Goal: Information Seeking & Learning: Learn about a topic

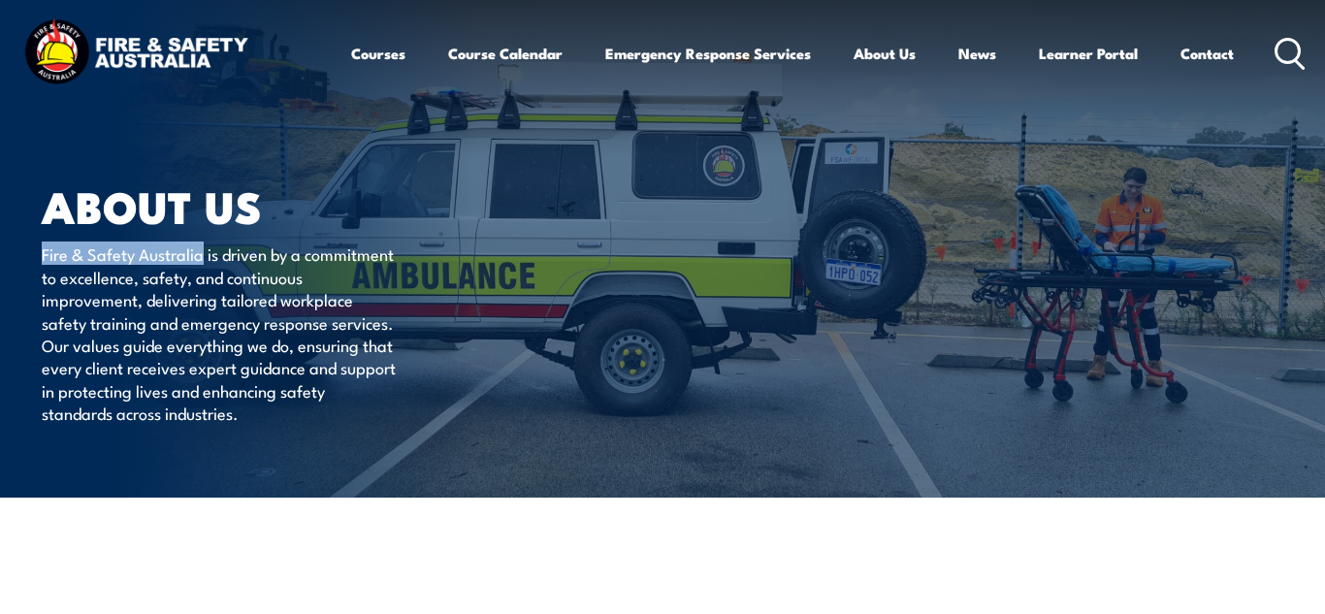
drag, startPoint x: 200, startPoint y: 254, endPoint x: 43, endPoint y: 254, distance: 157.1
click at [43, 254] on p "Fire & Safety Australia is driven by a commitment to excellence, safety, and co…" at bounding box center [219, 332] width 354 height 181
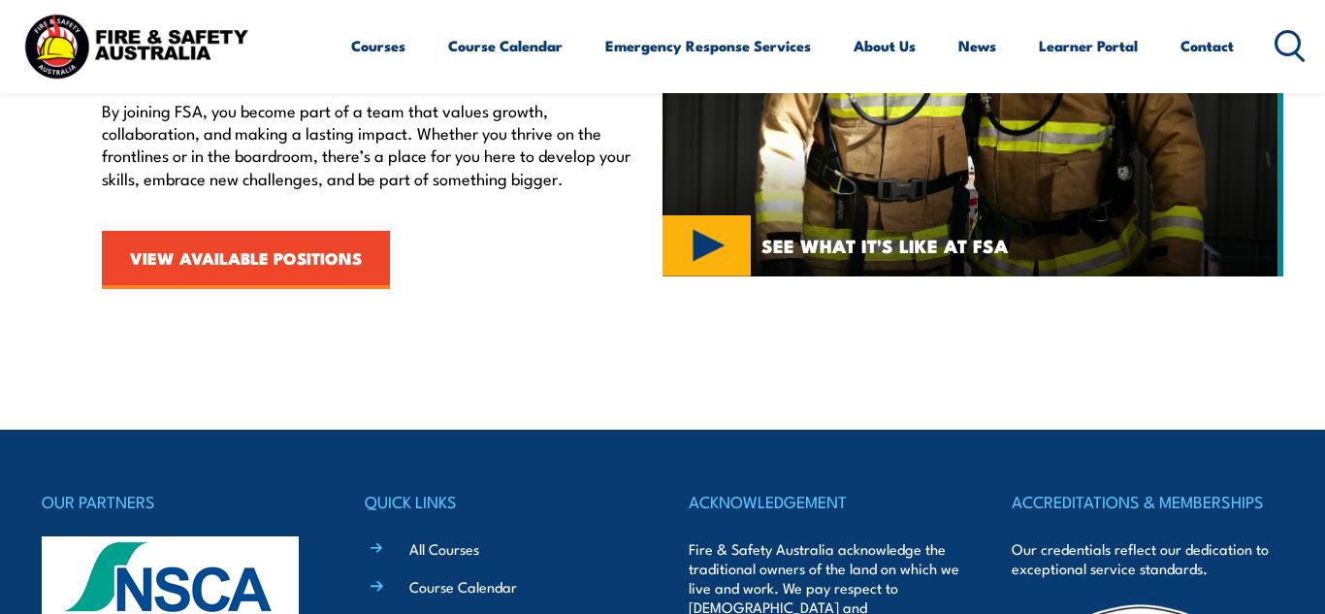
scroll to position [818, 0]
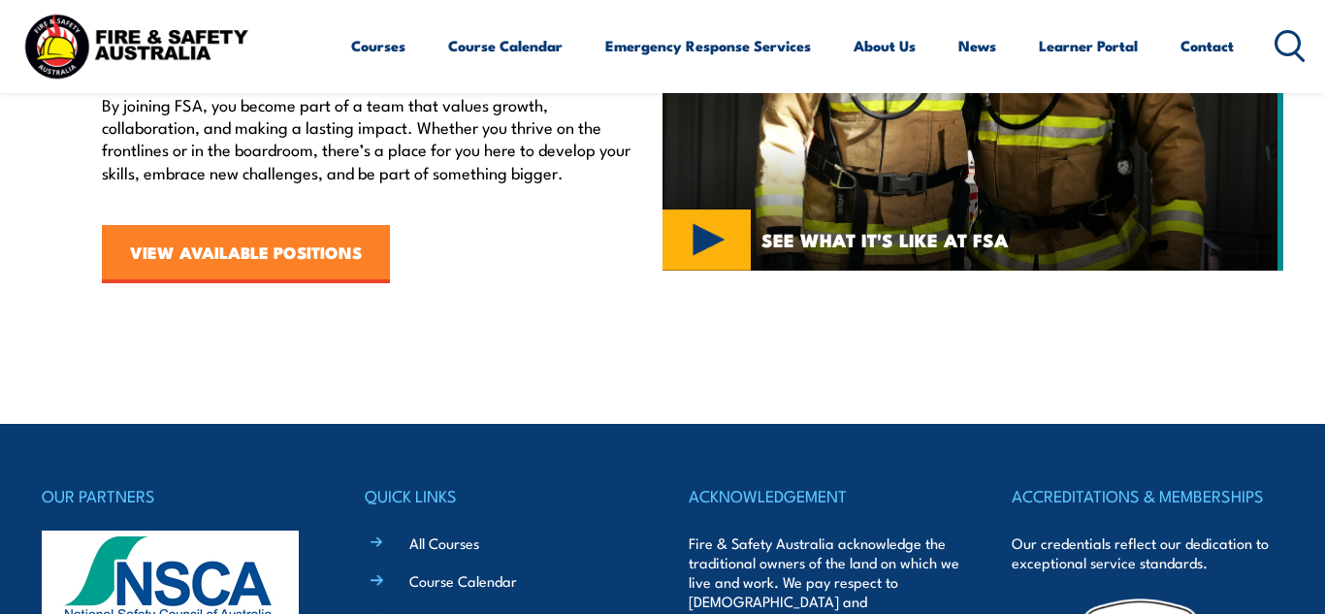
click at [285, 250] on link "VIEW AVAILABLE POSITIONS" at bounding box center [246, 254] width 288 height 58
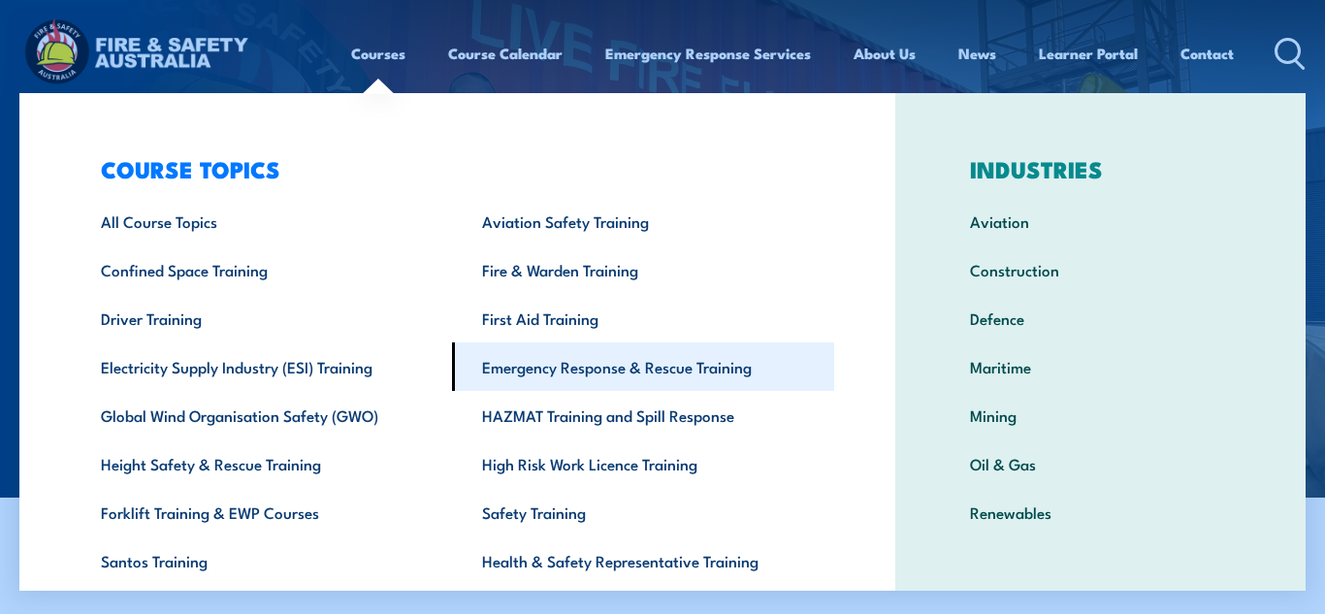
click at [591, 378] on link "Emergency Response & Rescue Training" at bounding box center [642, 366] width 381 height 48
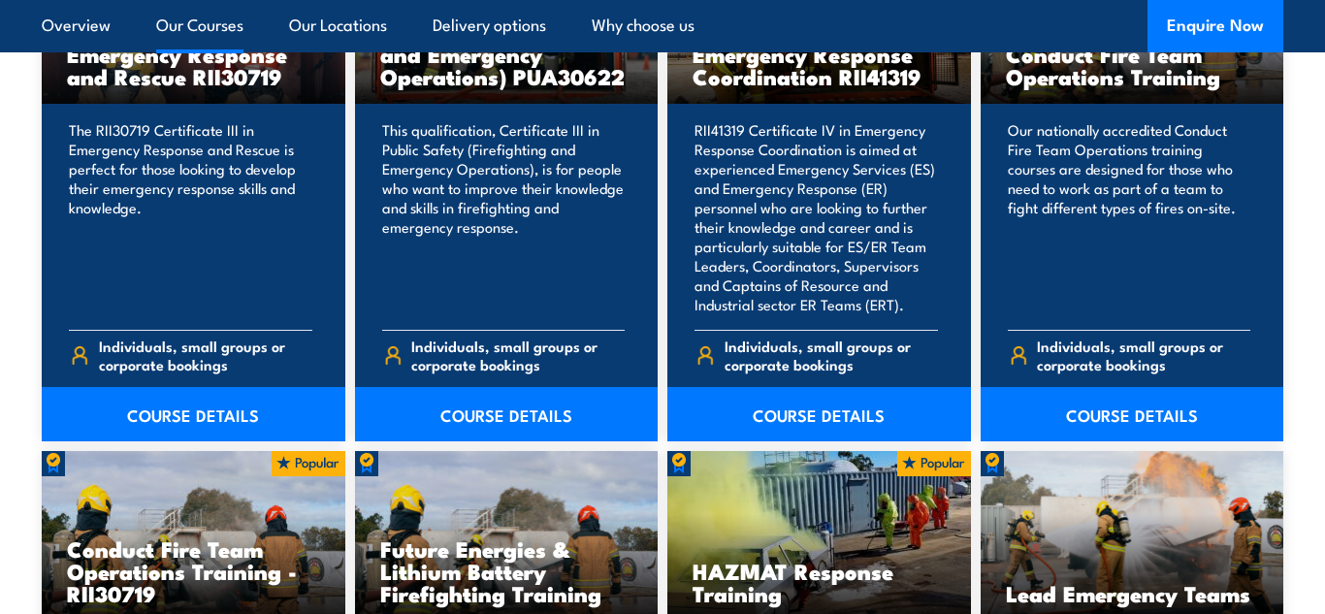
scroll to position [1762, 0]
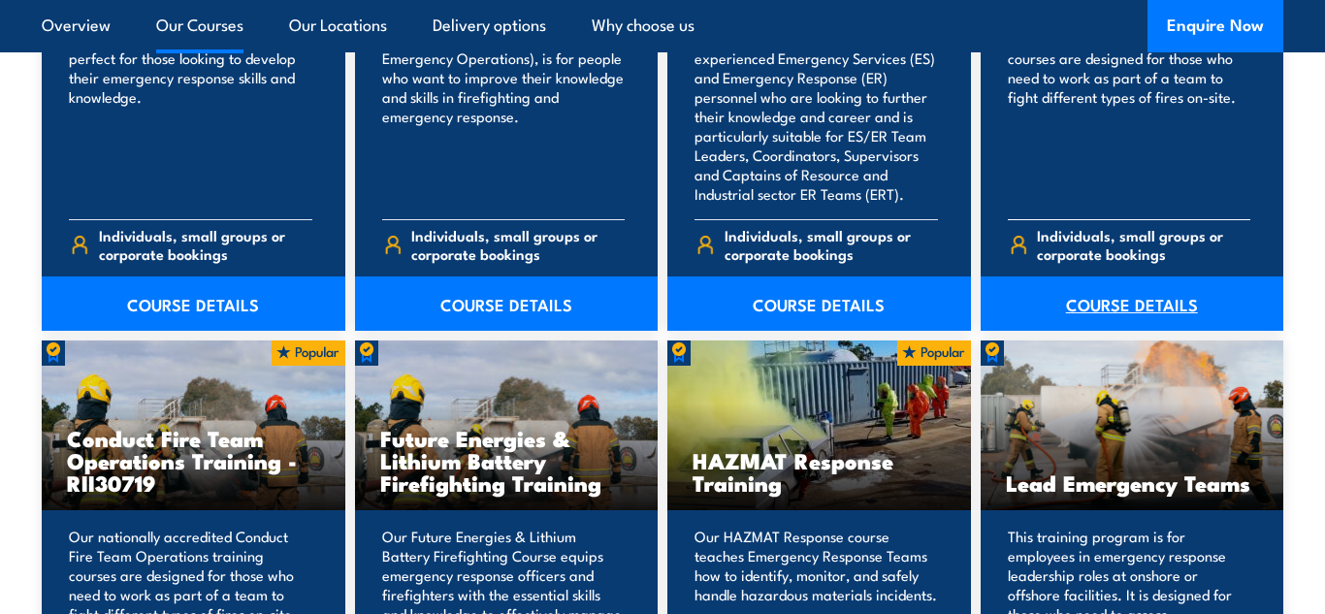
click at [1135, 326] on link "COURSE DETAILS" at bounding box center [1132, 303] width 304 height 54
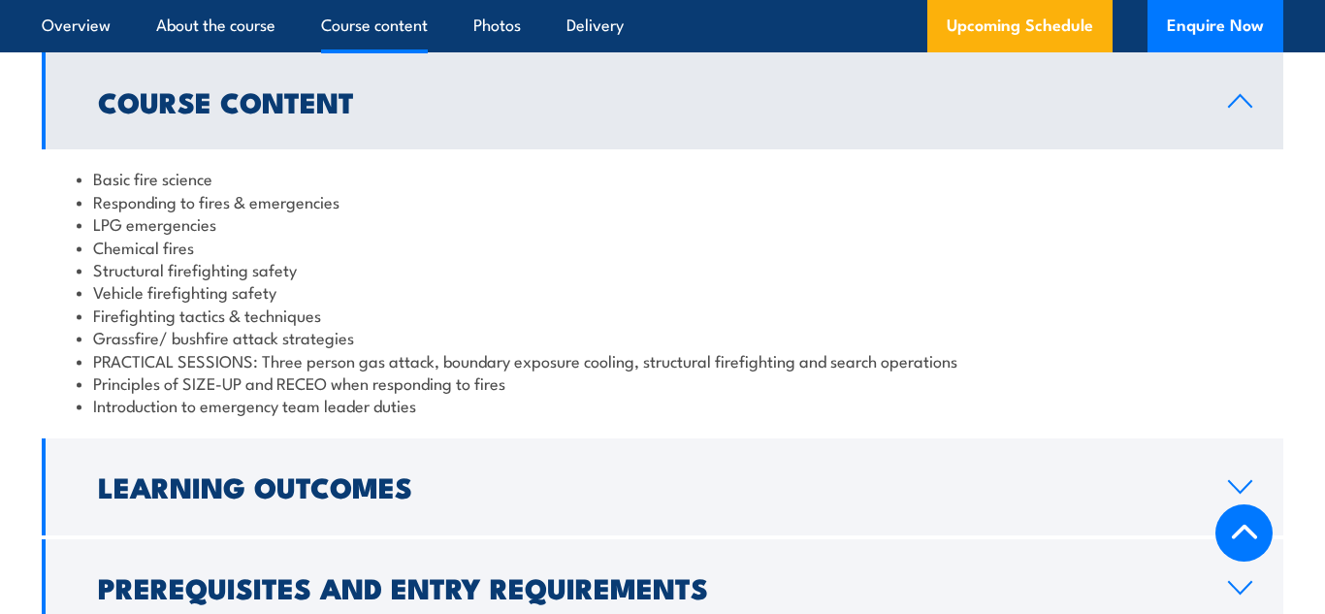
scroll to position [1721, 0]
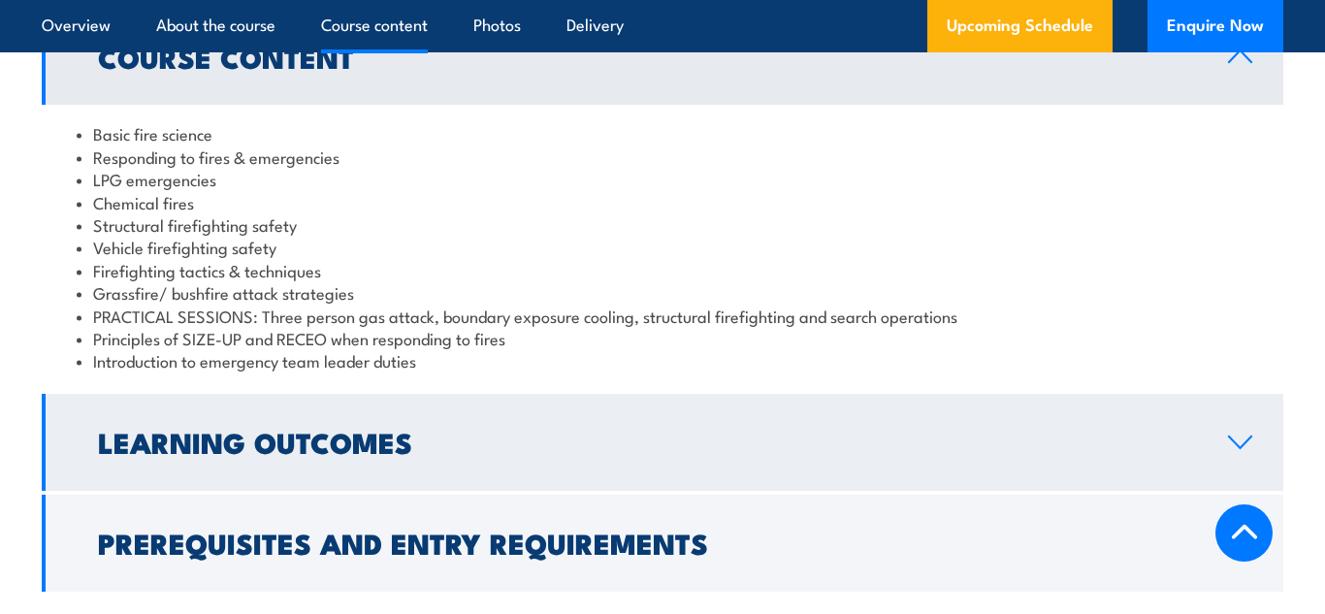
click at [1193, 429] on h2 "Learning Outcomes" at bounding box center [647, 441] width 1099 height 25
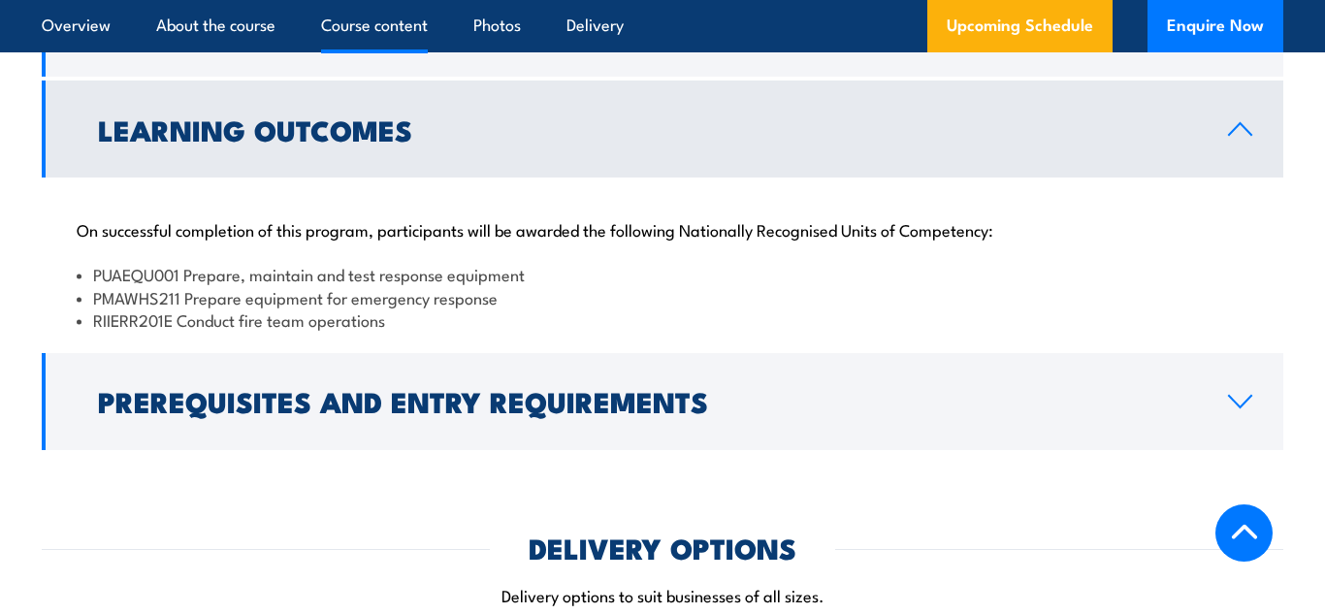
scroll to position [1758, 0]
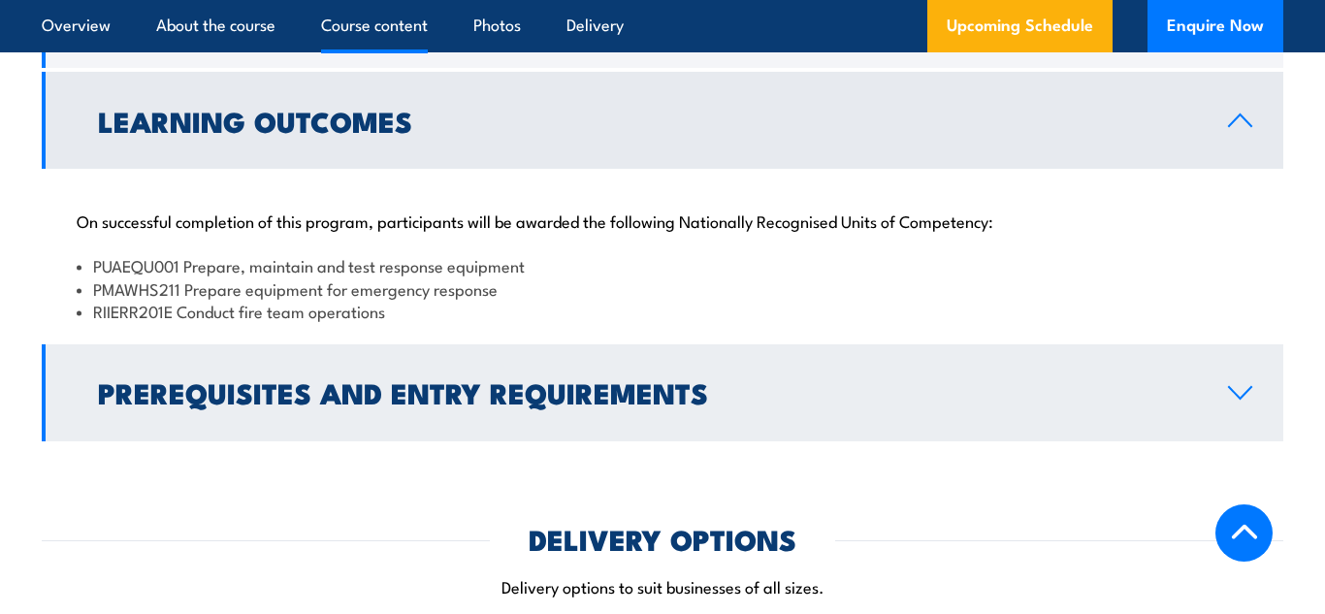
click at [1151, 406] on link "Prerequisites and Entry Requirements" at bounding box center [662, 392] width 1241 height 97
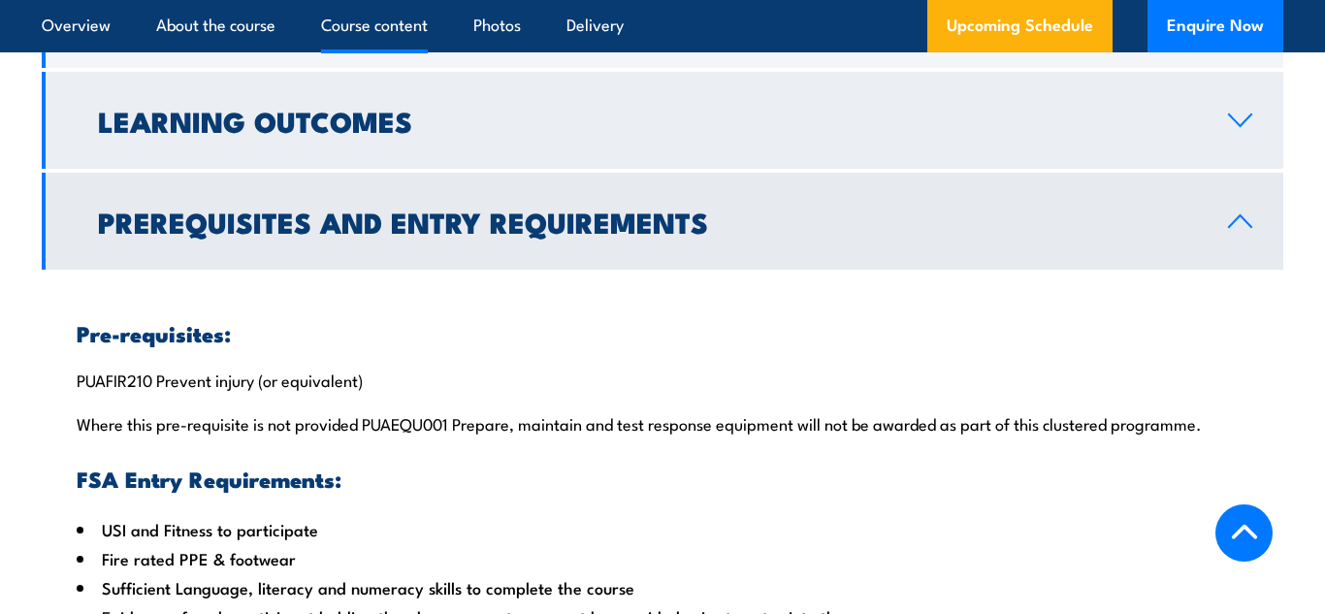
click at [1235, 138] on link "Learning Outcomes" at bounding box center [662, 120] width 1241 height 97
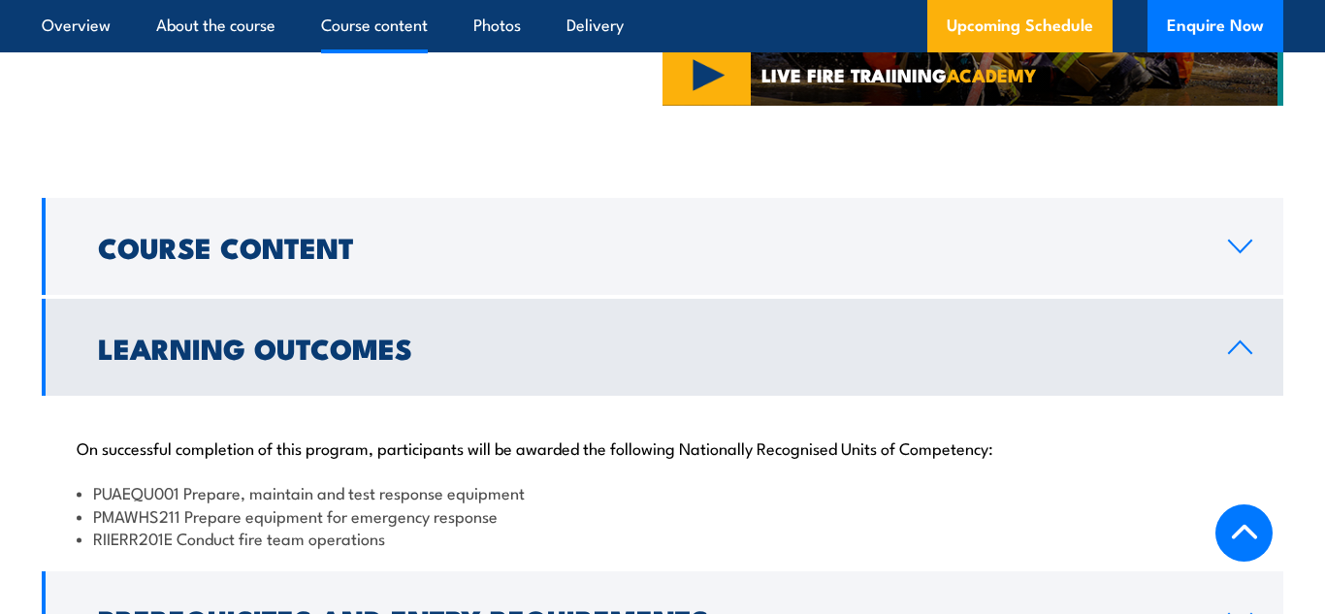
scroll to position [1522, 0]
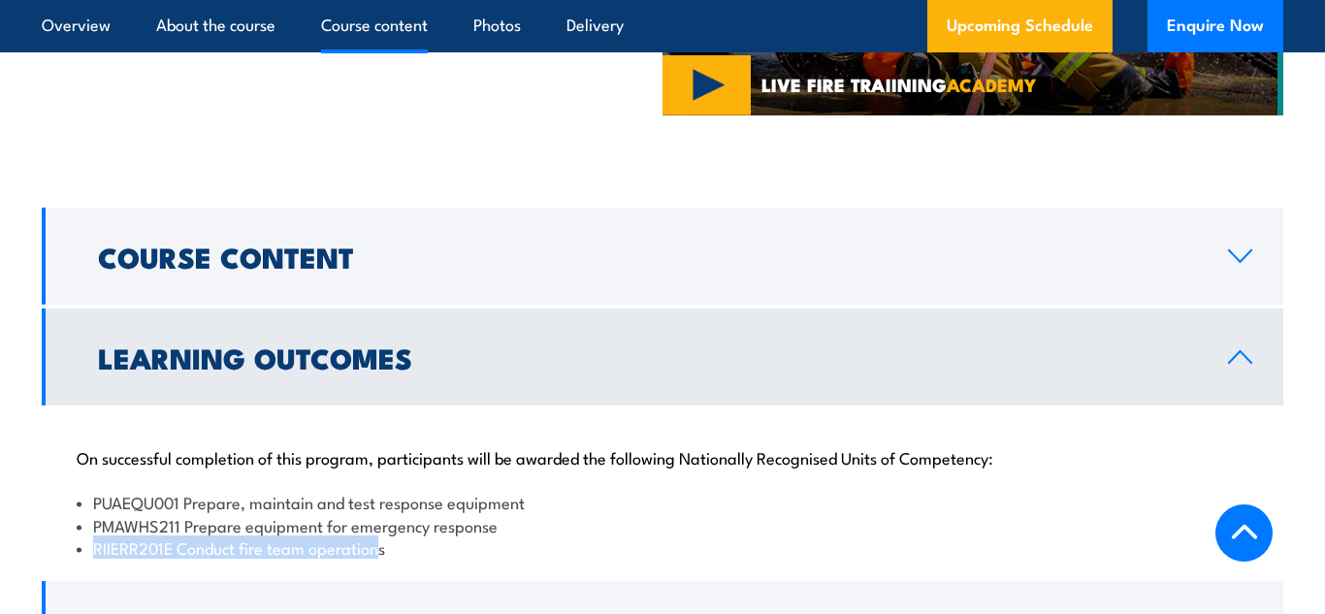
drag, startPoint x: 381, startPoint y: 533, endPoint x: 97, endPoint y: 526, distance: 284.2
click at [97, 536] on li "RIIERR201E Conduct fire team operations" at bounding box center [662, 547] width 1171 height 22
click at [80, 537] on li "RIIERR201E Conduct fire team operations" at bounding box center [662, 547] width 1171 height 22
drag, startPoint x: 88, startPoint y: 536, endPoint x: 394, endPoint y: 552, distance: 305.9
click at [394, 552] on div "On successful completion of this program, participants will be awarded the foll…" at bounding box center [662, 490] width 1241 height 171
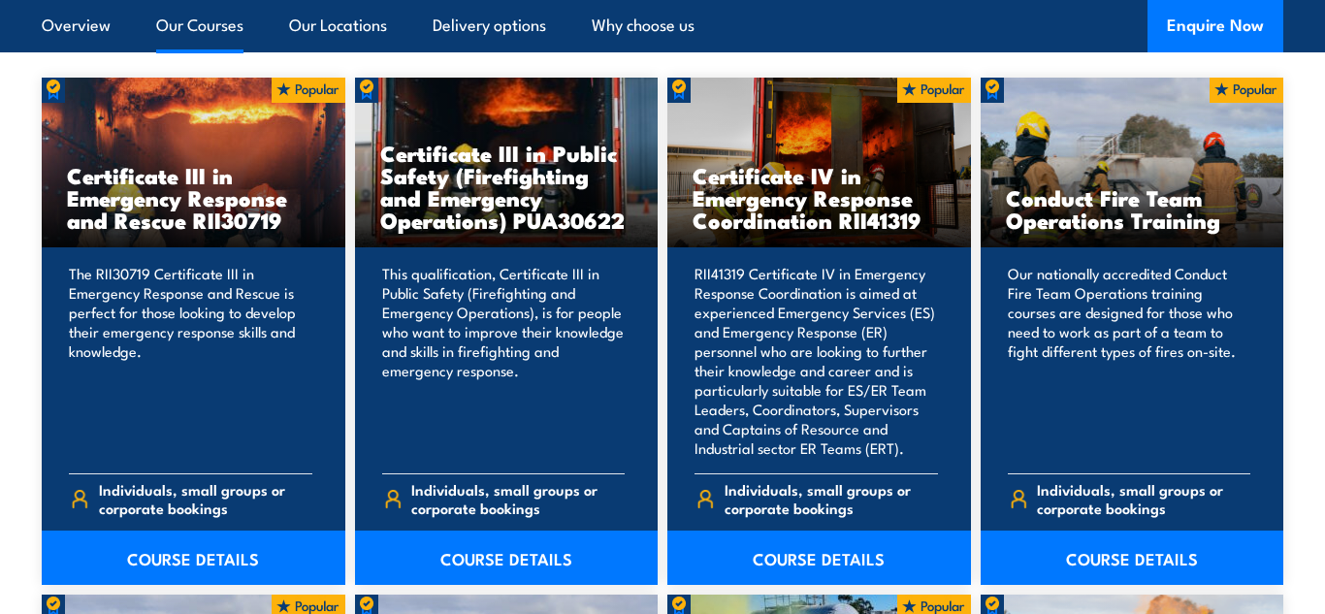
scroll to position [1926, 0]
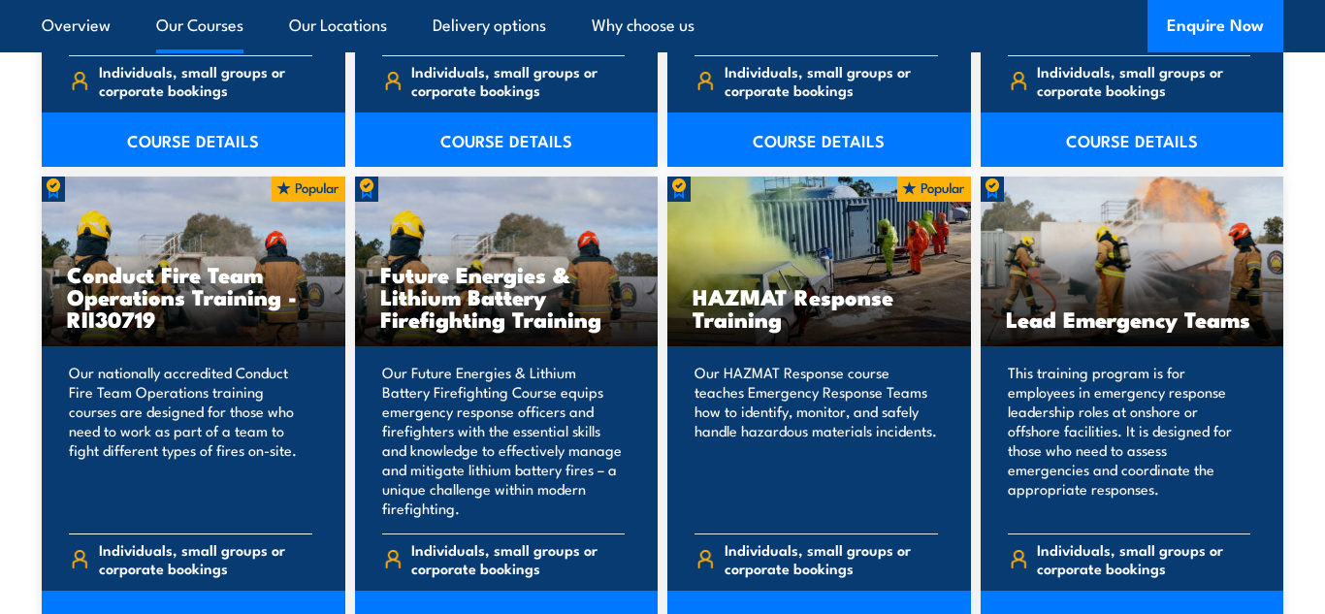
click at [233, 547] on span "Individuals, small groups or corporate bookings" at bounding box center [205, 558] width 213 height 37
click at [227, 605] on link "COURSE DETAILS" at bounding box center [194, 618] width 304 height 54
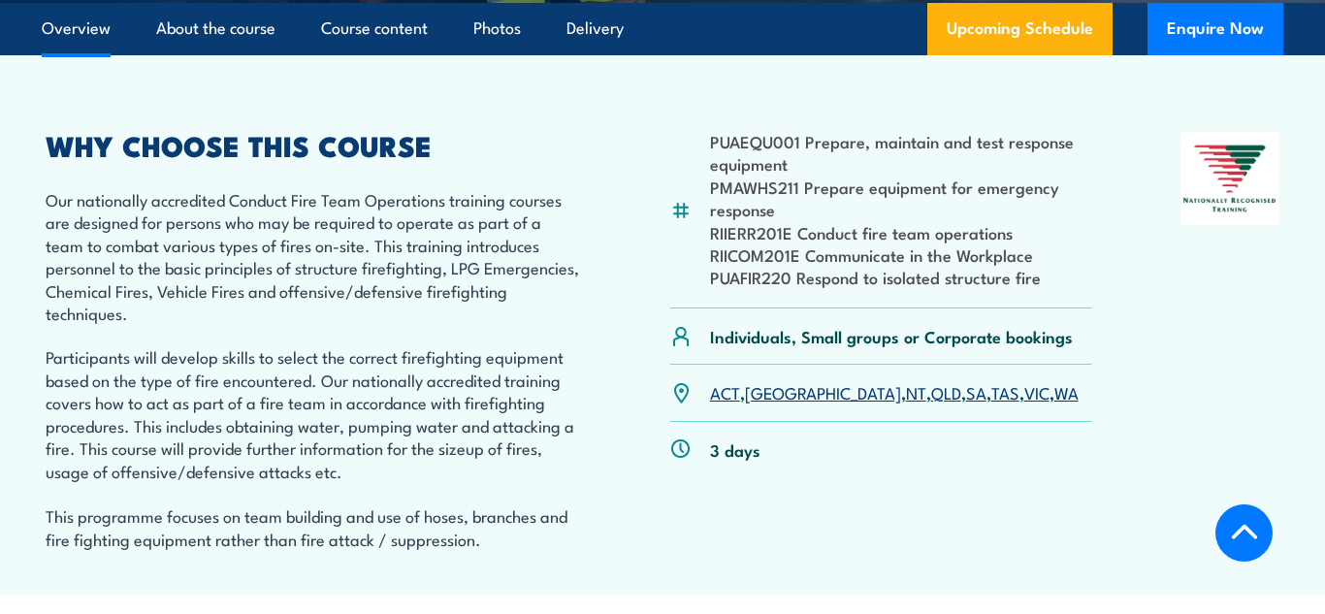
scroll to position [493, 0]
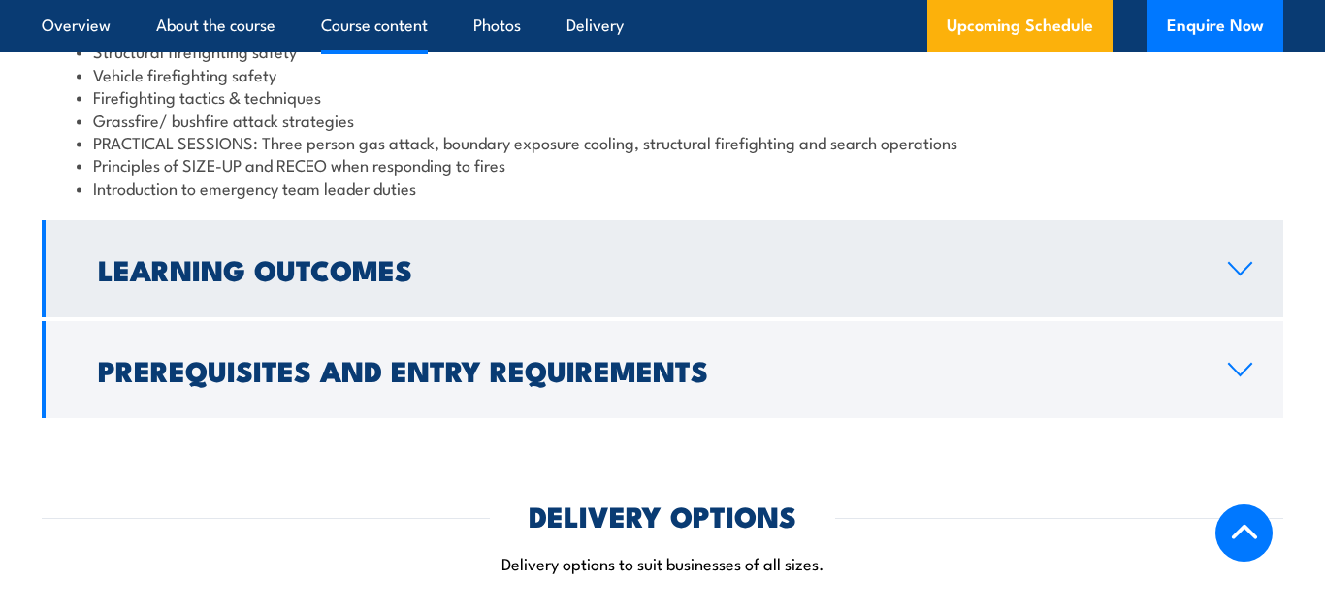
click at [1206, 287] on link "Learning Outcomes" at bounding box center [662, 268] width 1241 height 97
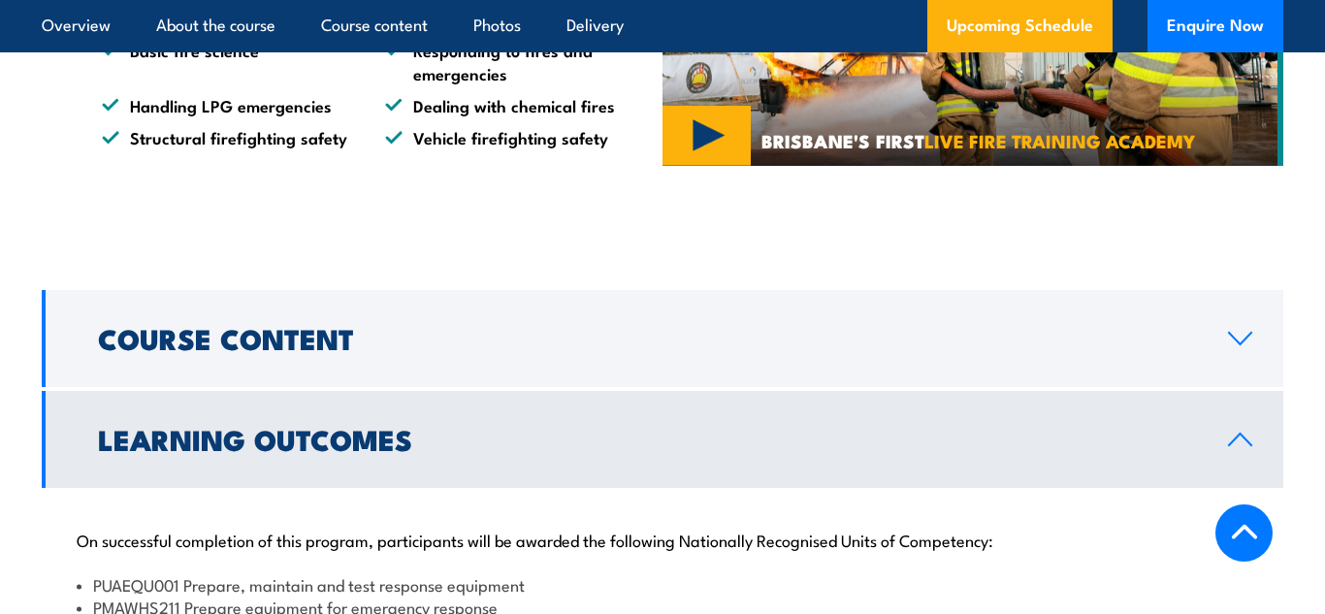
scroll to position [1389, 0]
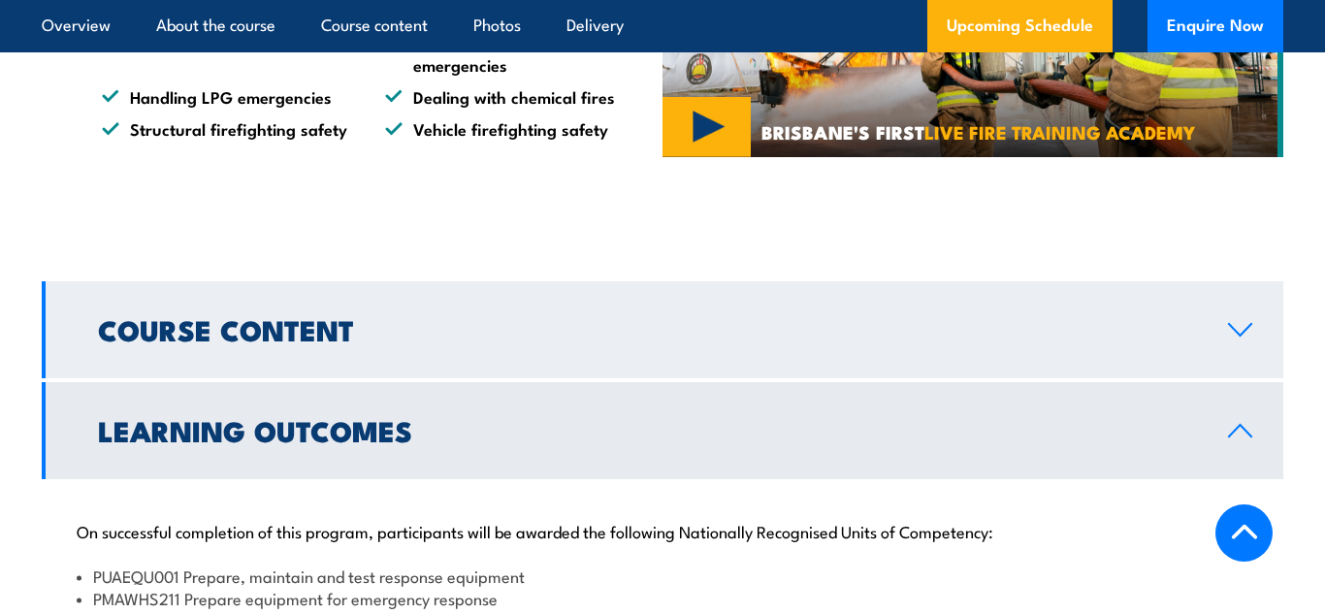
click at [1207, 299] on link "Course Content" at bounding box center [662, 329] width 1241 height 97
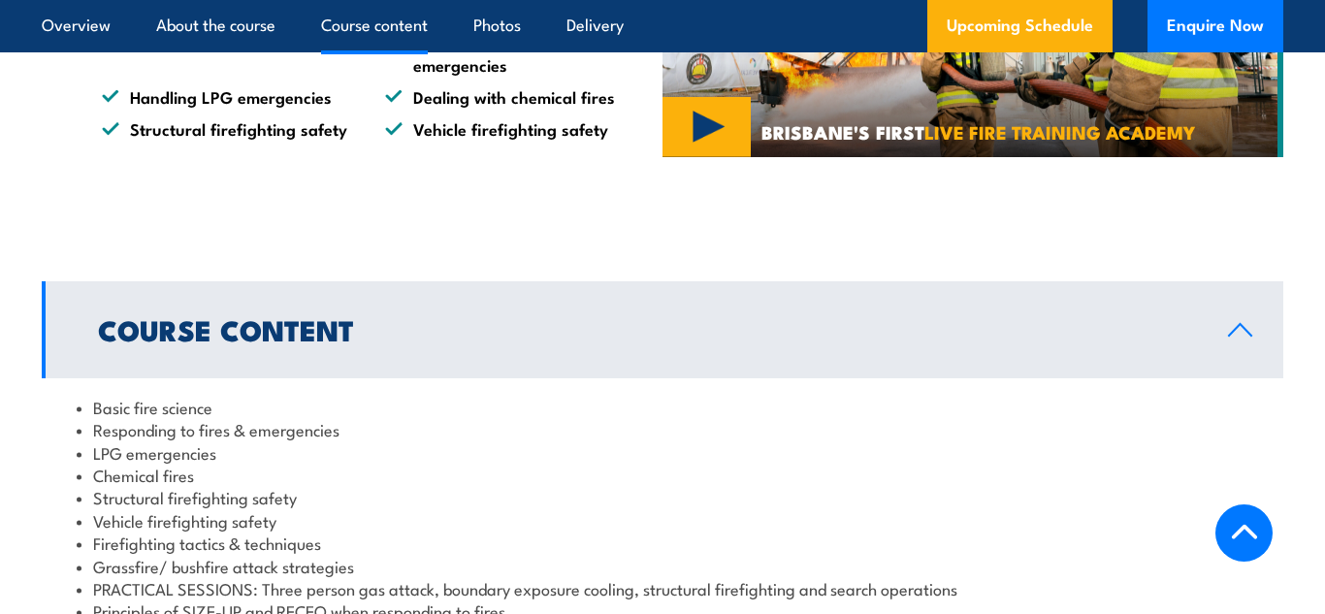
scroll to position [1537, 0]
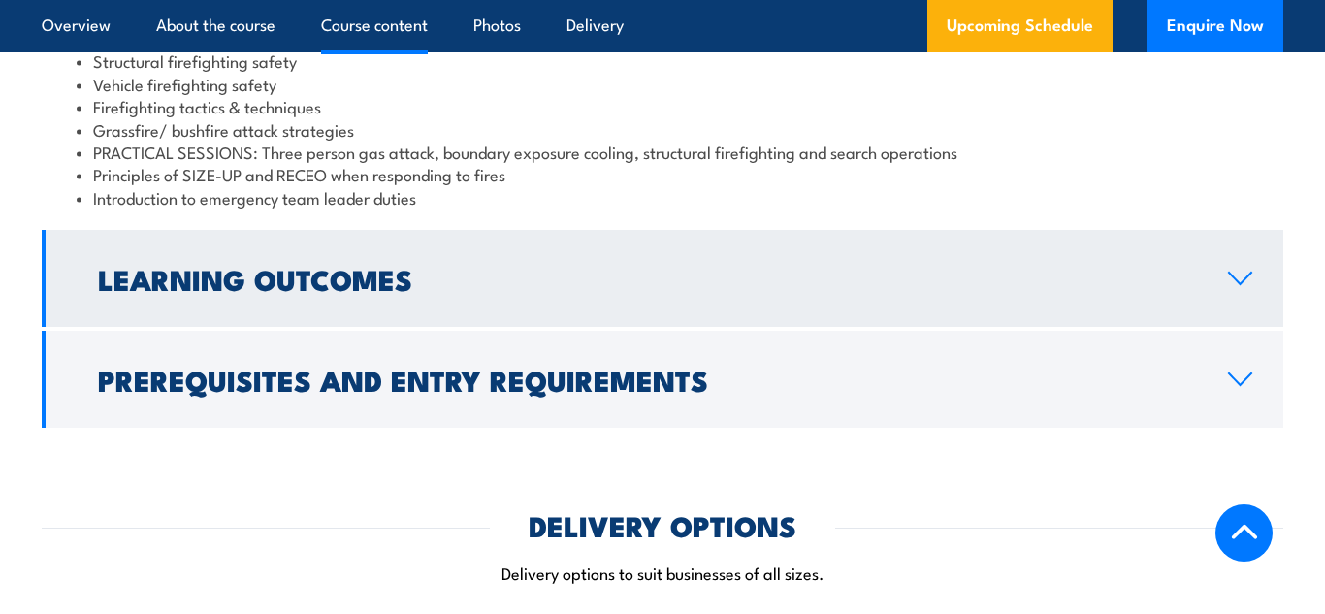
click at [1132, 321] on link "Learning Outcomes" at bounding box center [662, 278] width 1241 height 97
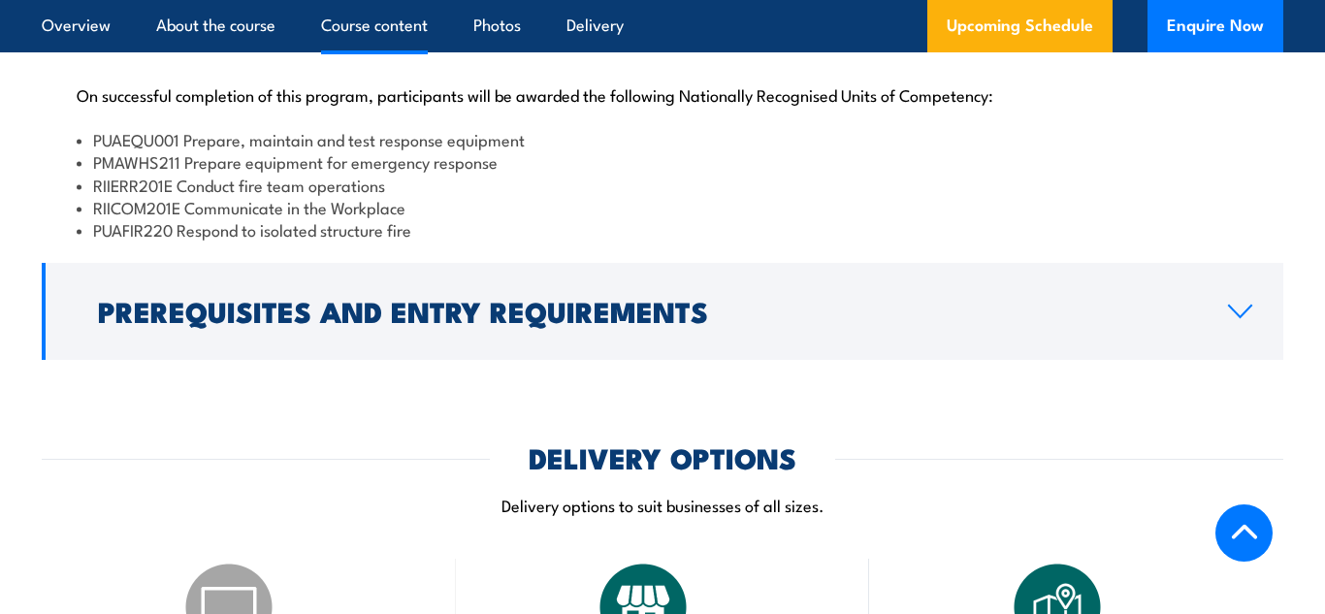
scroll to position [1791, 0]
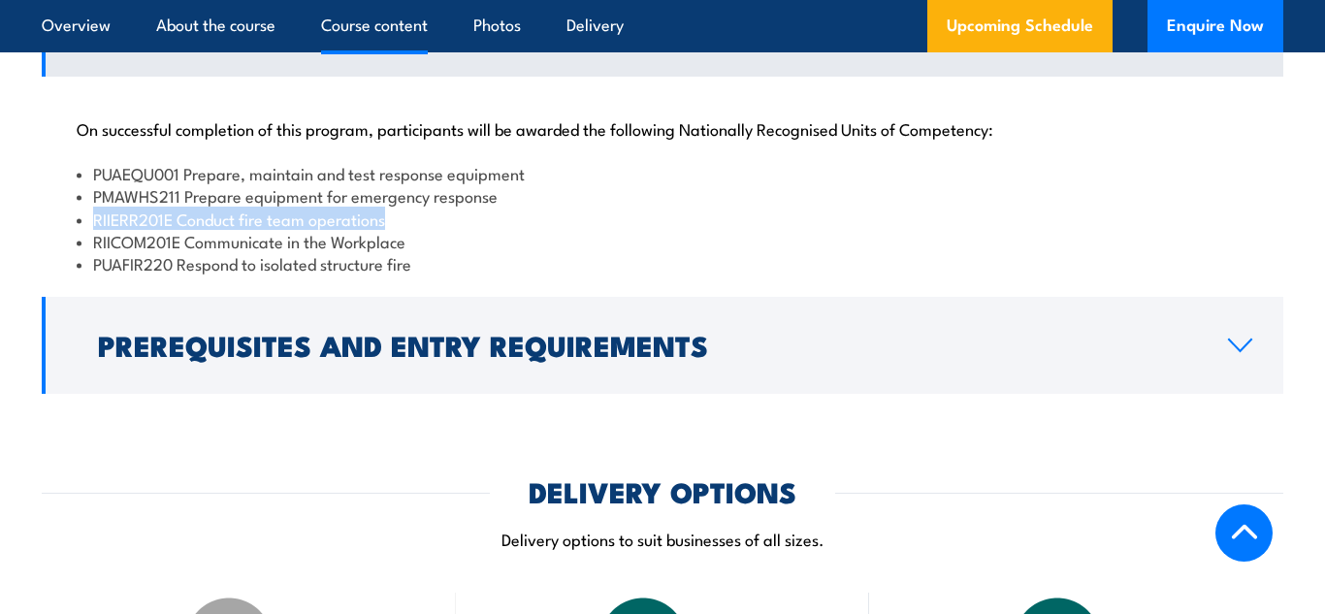
drag, startPoint x: 386, startPoint y: 220, endPoint x: 65, endPoint y: 213, distance: 321.1
click at [65, 213] on div "On successful completion of this program, participants will be awarded the foll…" at bounding box center [662, 185] width 1241 height 216
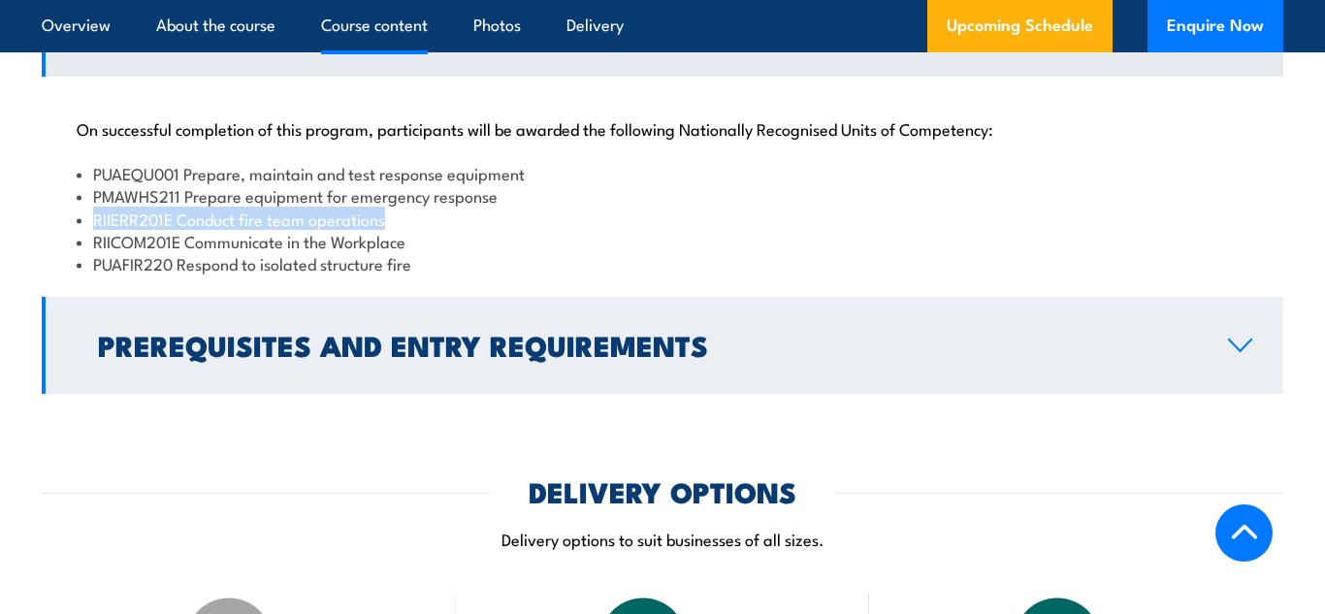
click at [248, 352] on h2 "Prerequisites and Entry Requirements" at bounding box center [647, 344] width 1099 height 25
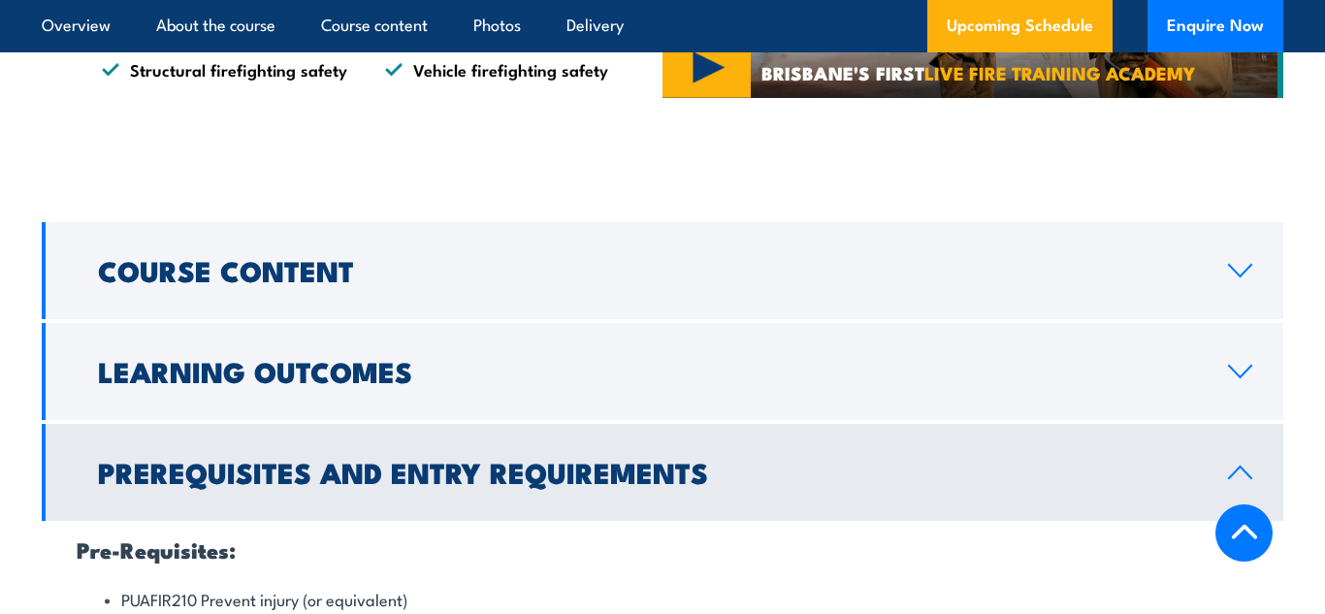
scroll to position [1458, 0]
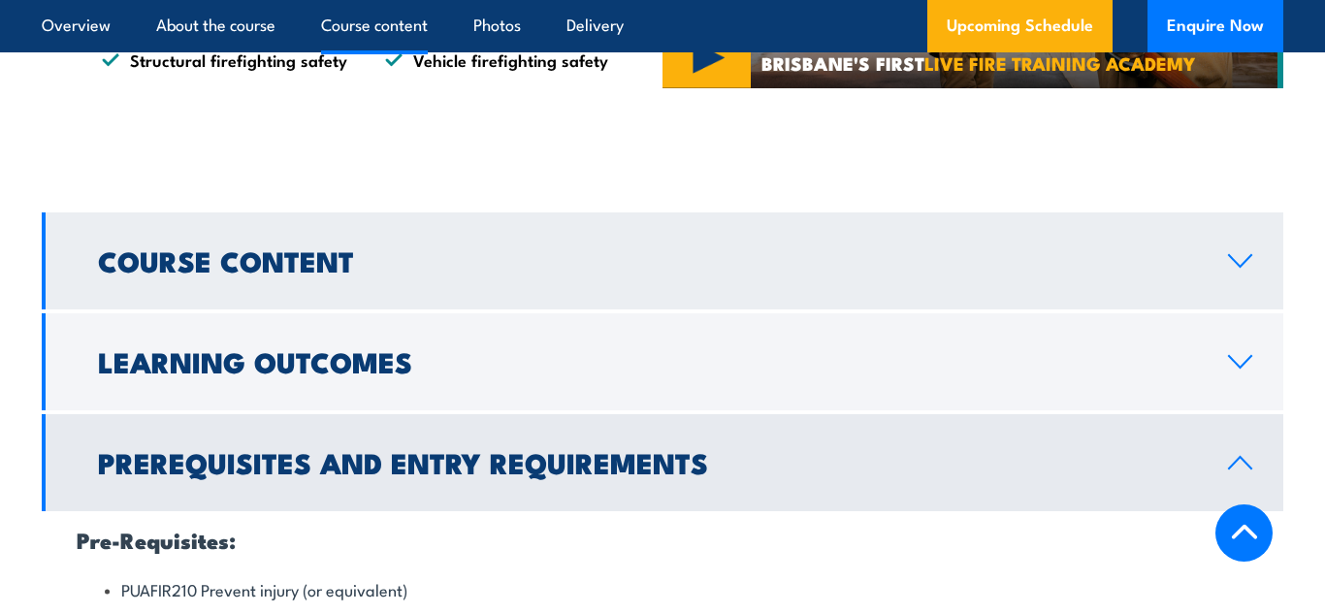
click at [1221, 261] on link "Course Content" at bounding box center [662, 260] width 1241 height 97
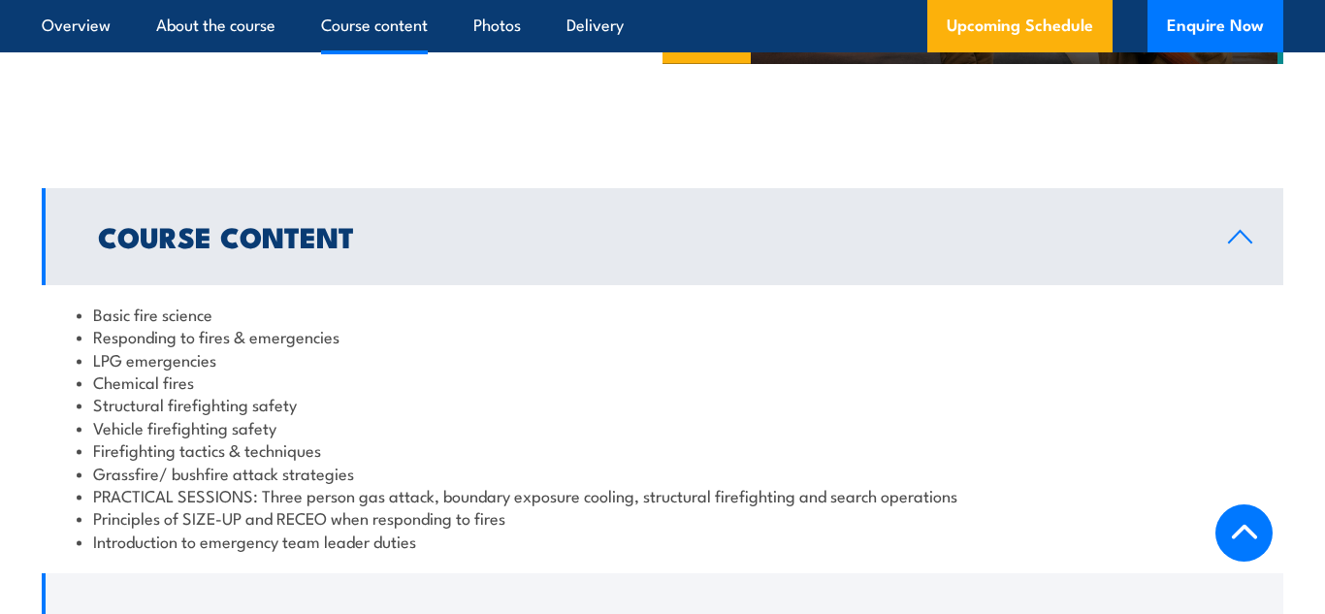
scroll to position [1491, 0]
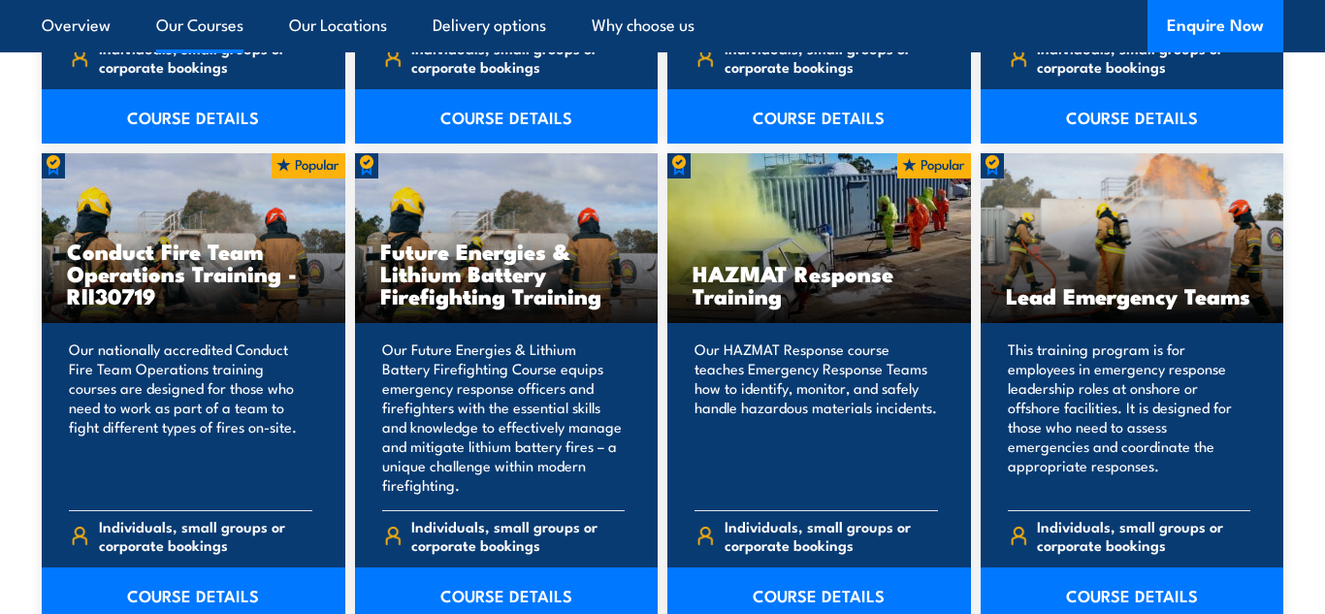
scroll to position [2179, 0]
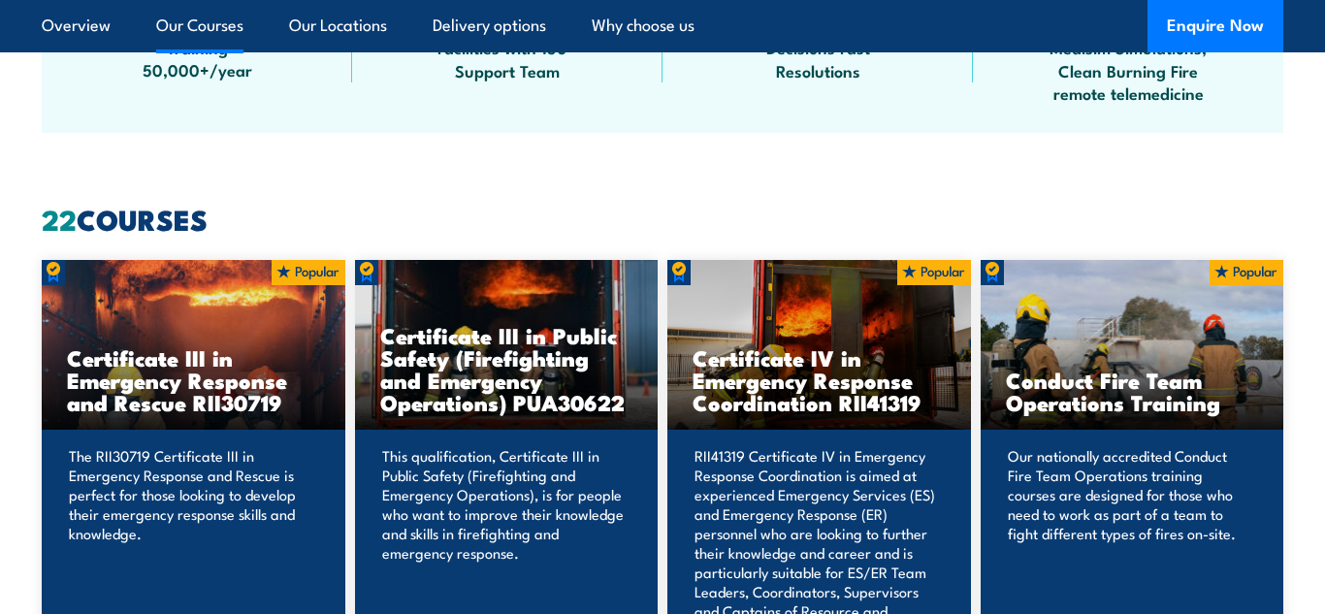
scroll to position [1498, 0]
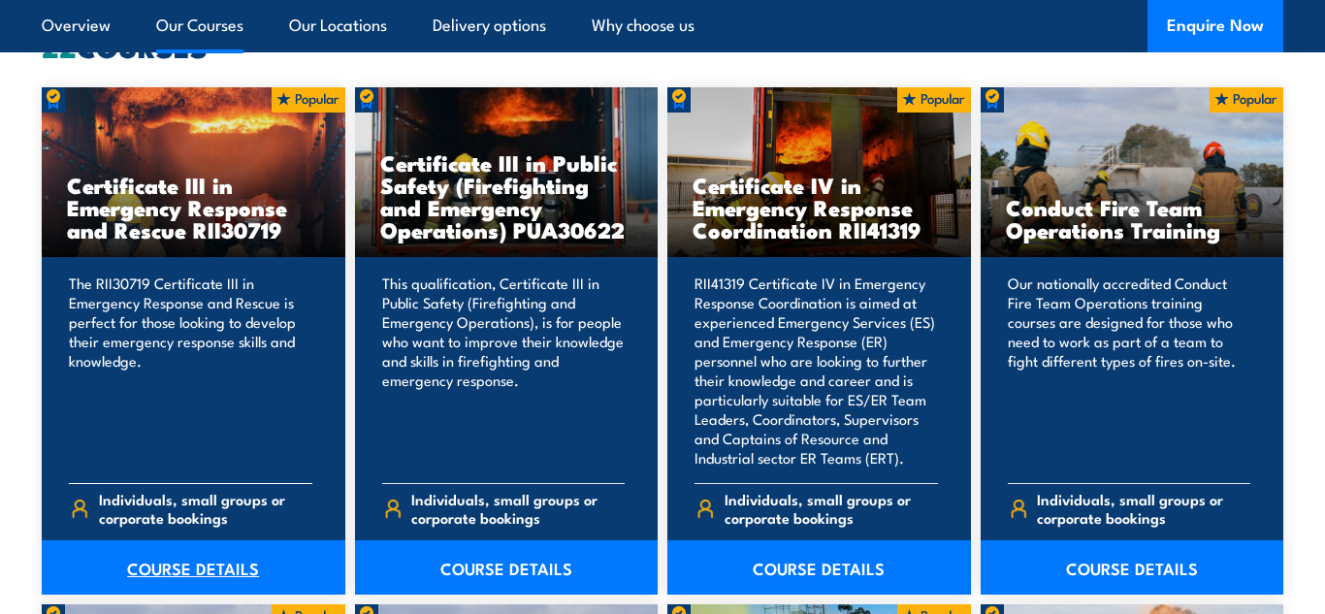
click at [262, 574] on link "COURSE DETAILS" at bounding box center [194, 567] width 304 height 54
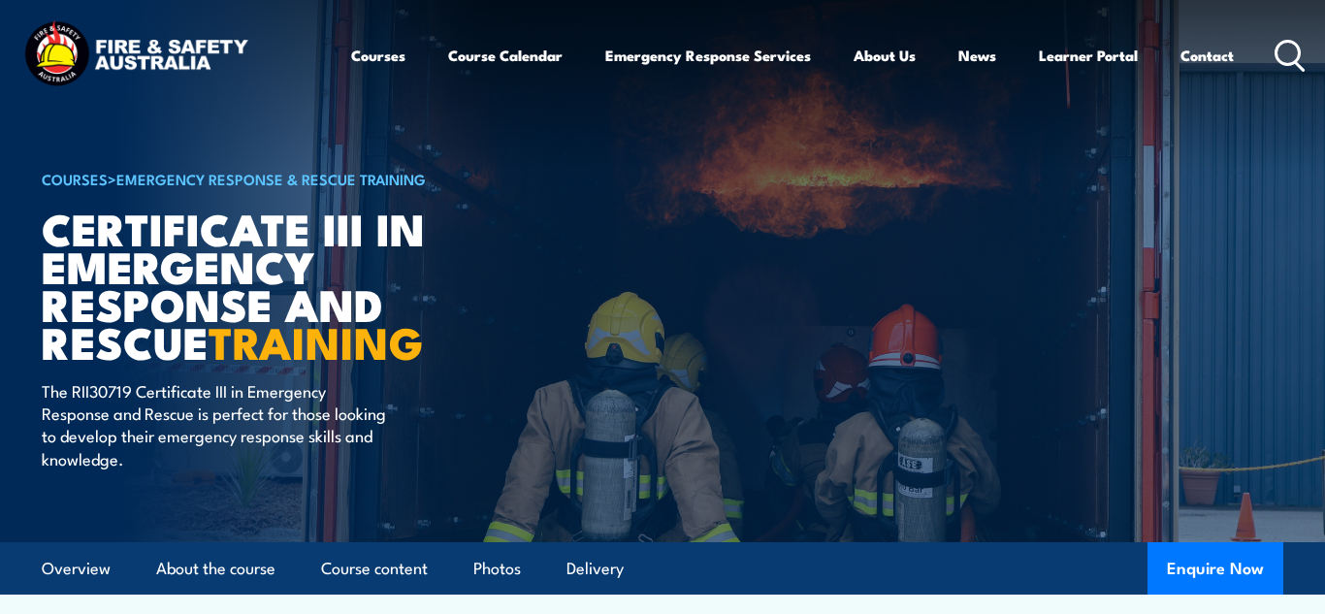
click at [1047, 564] on article "Overview About the course Course content Photos Delivery Enquire Now" at bounding box center [662, 568] width 1241 height 52
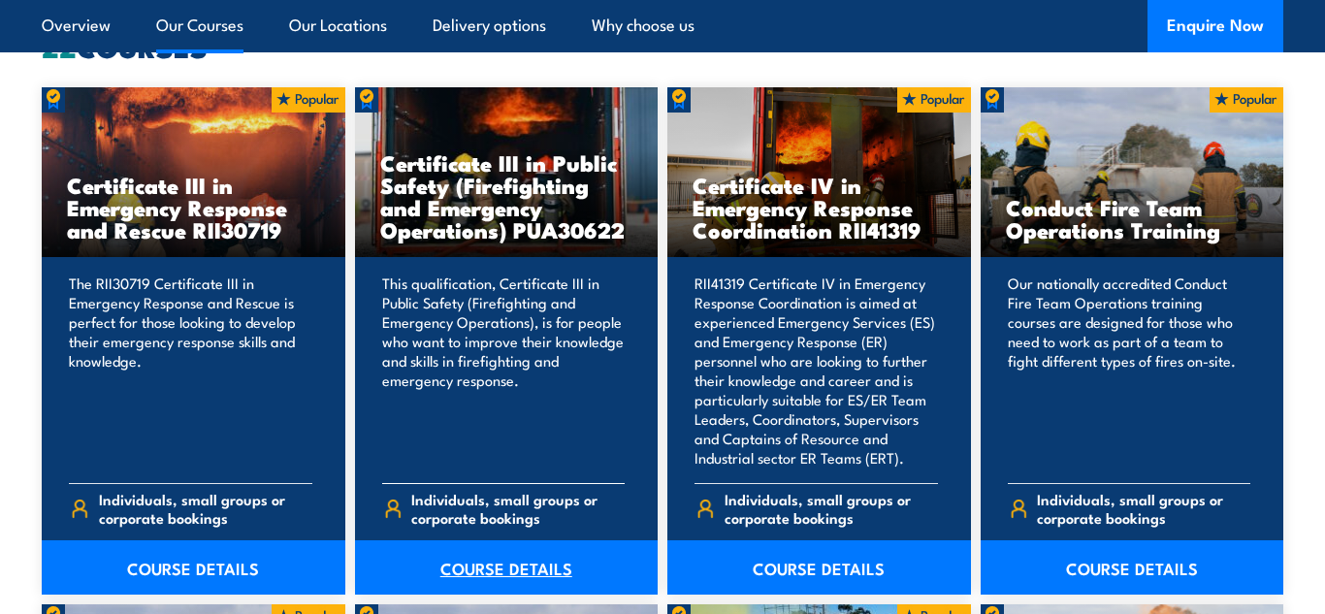
click at [557, 566] on link "COURSE DETAILS" at bounding box center [507, 567] width 304 height 54
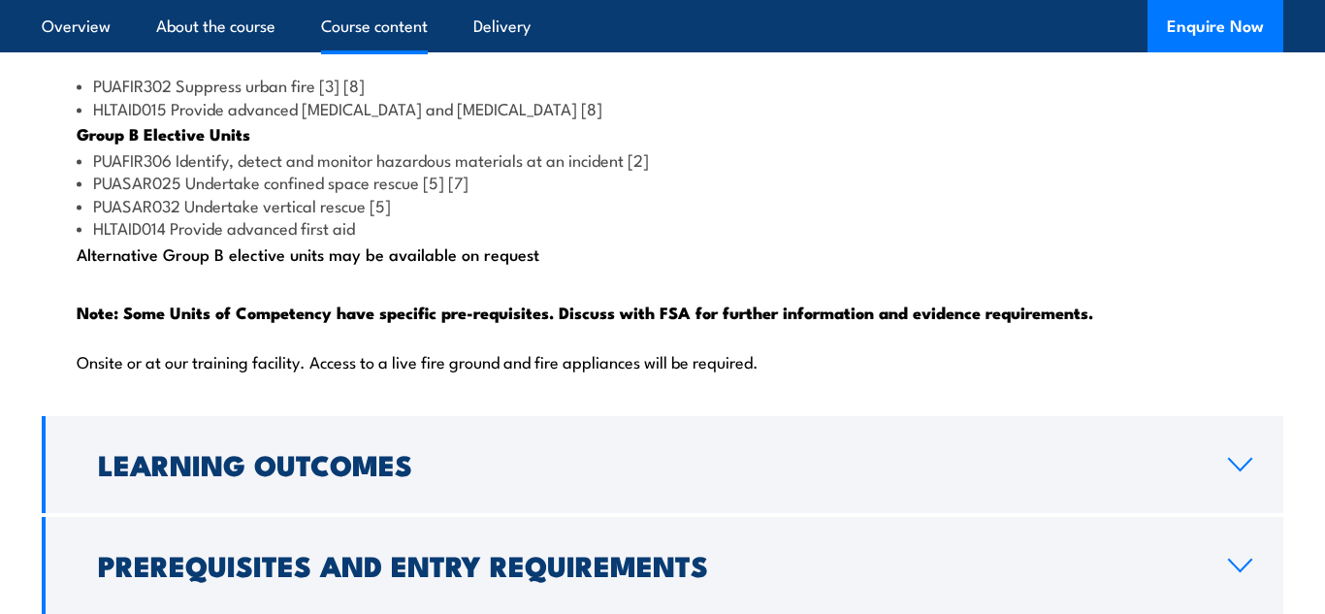
scroll to position [2127, 0]
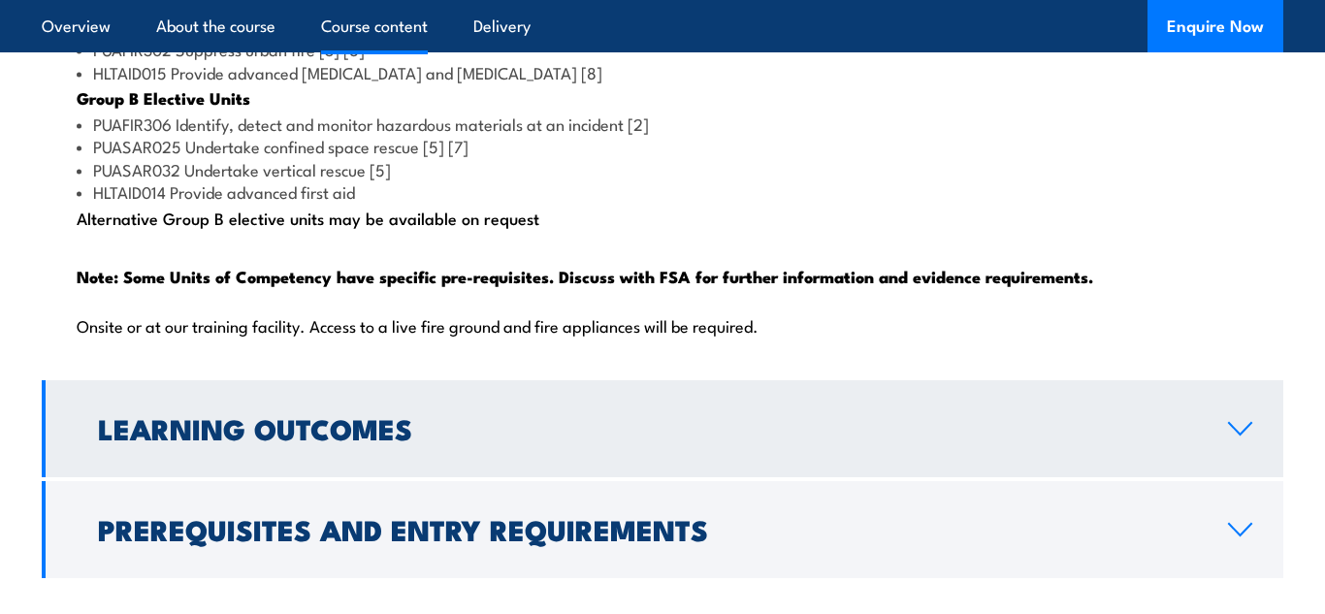
click at [1179, 444] on link "Learning Outcomes" at bounding box center [662, 428] width 1241 height 97
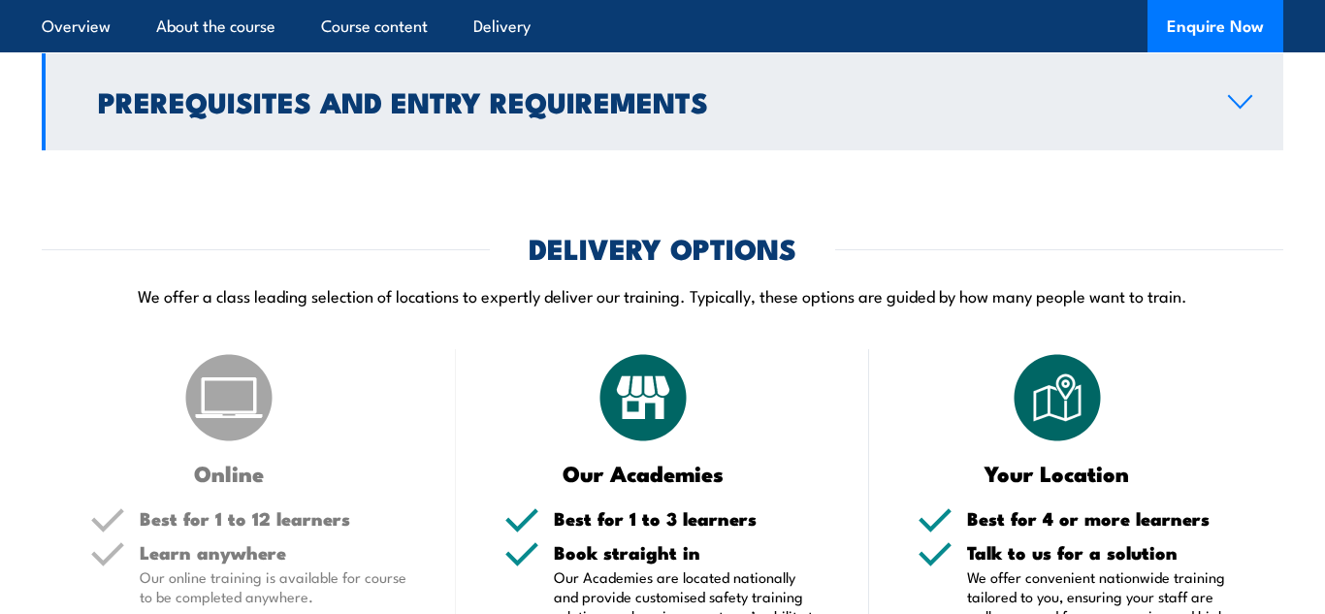
click at [1271, 150] on link "Prerequisites and Entry Requirements" at bounding box center [662, 101] width 1241 height 97
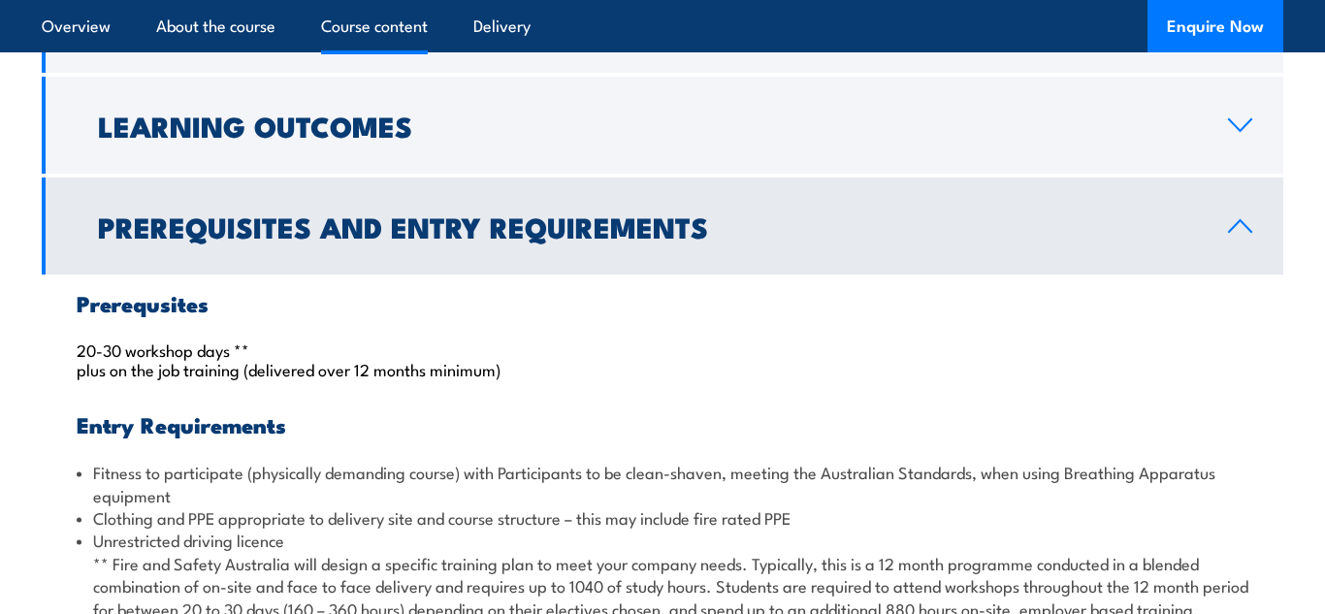
scroll to position [1545, 0]
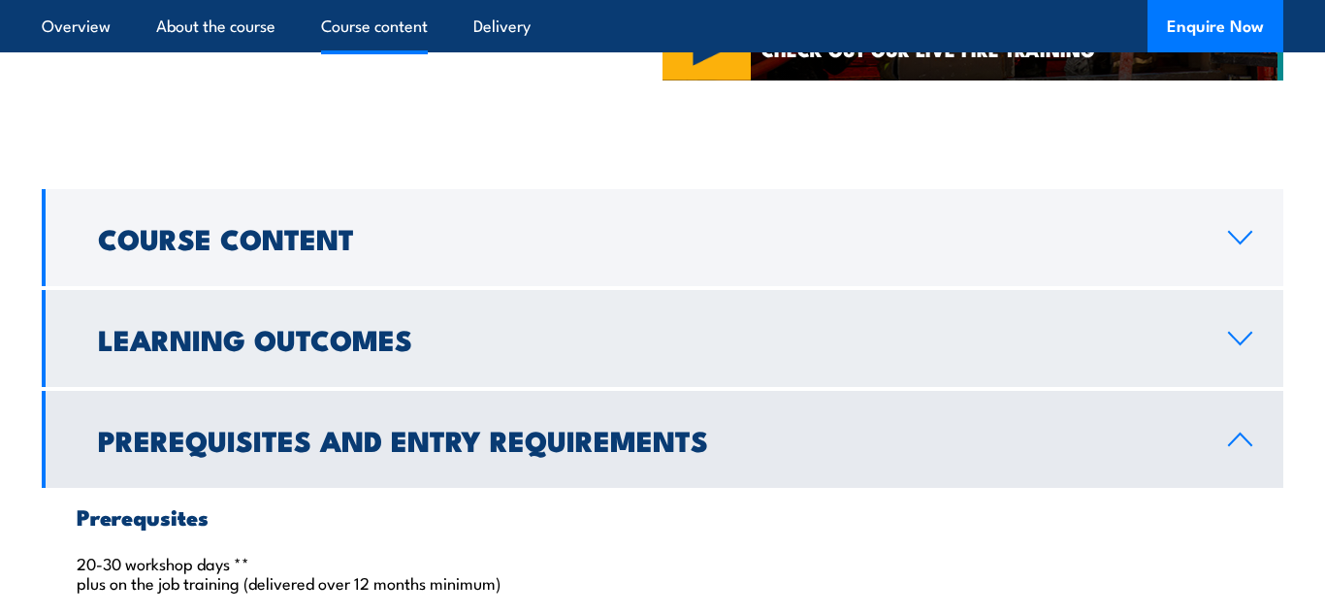
click at [1233, 339] on link "Learning Outcomes" at bounding box center [662, 338] width 1241 height 97
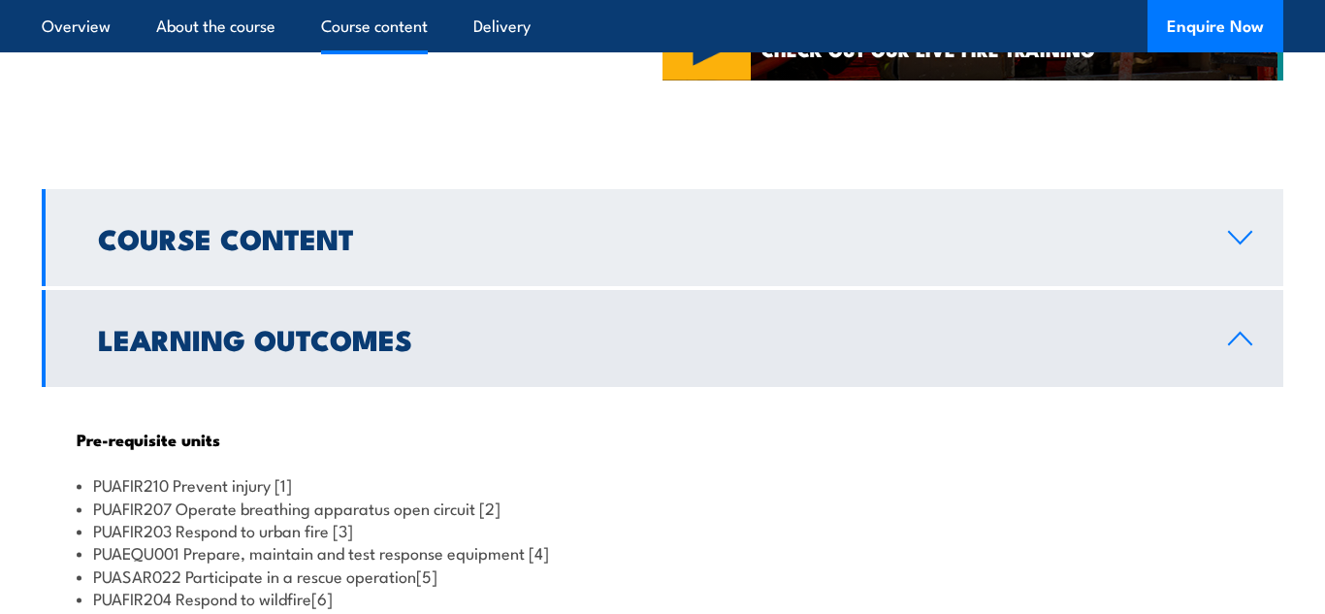
click at [1246, 286] on link "Course Content" at bounding box center [662, 237] width 1241 height 97
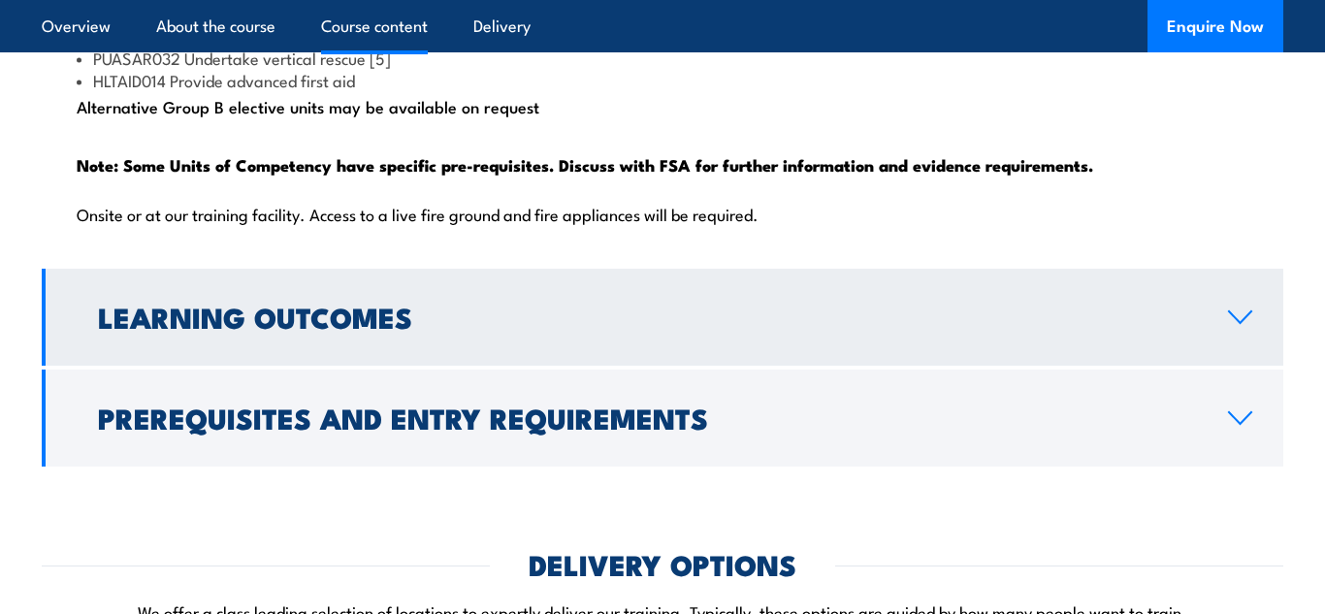
click at [1206, 366] on link "Learning Outcomes" at bounding box center [662, 317] width 1241 height 97
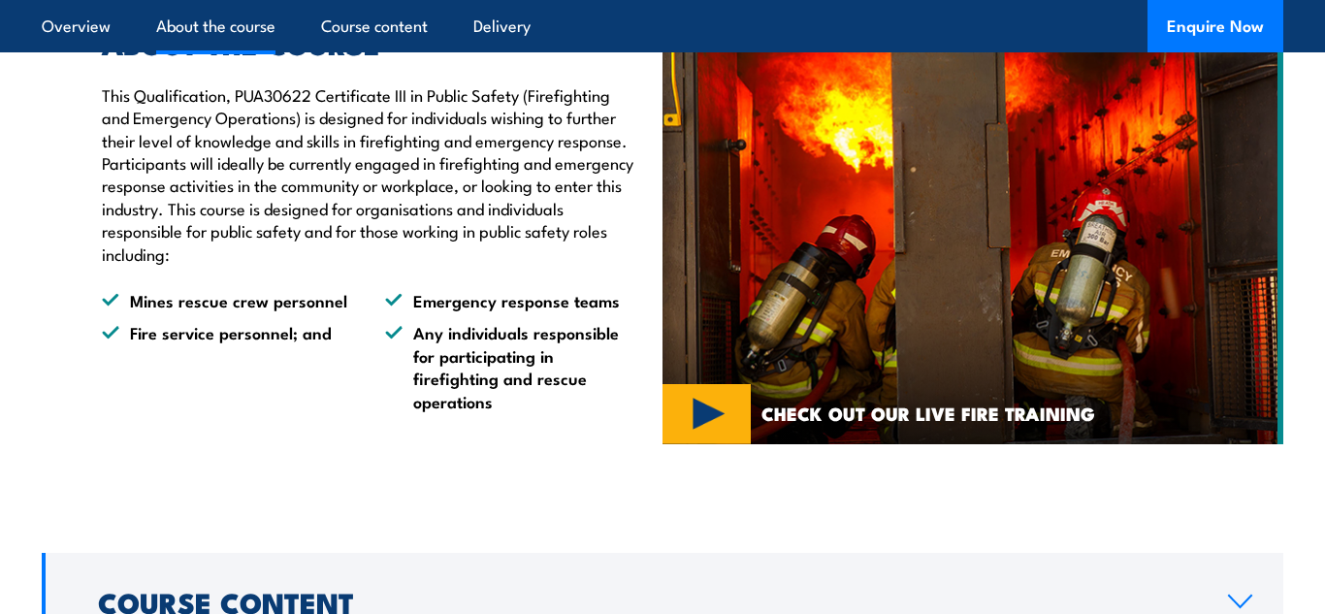
scroll to position [1741, 0]
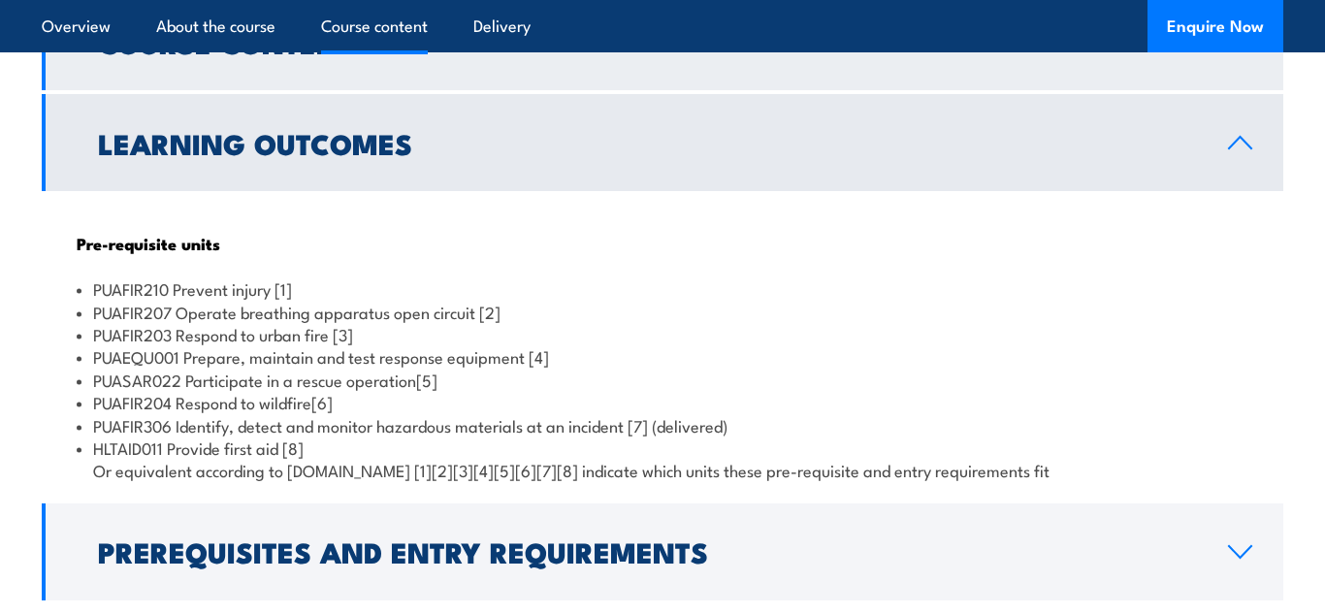
click at [1241, 90] on link "Course Content" at bounding box center [662, 41] width 1241 height 97
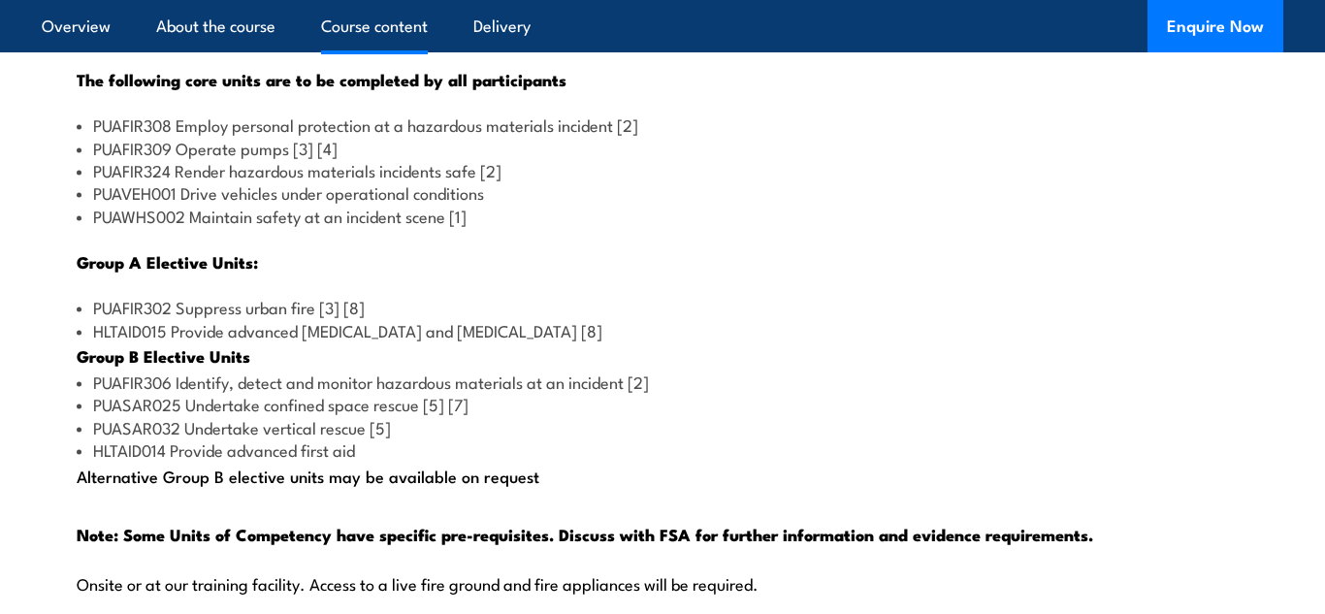
scroll to position [1983, 0]
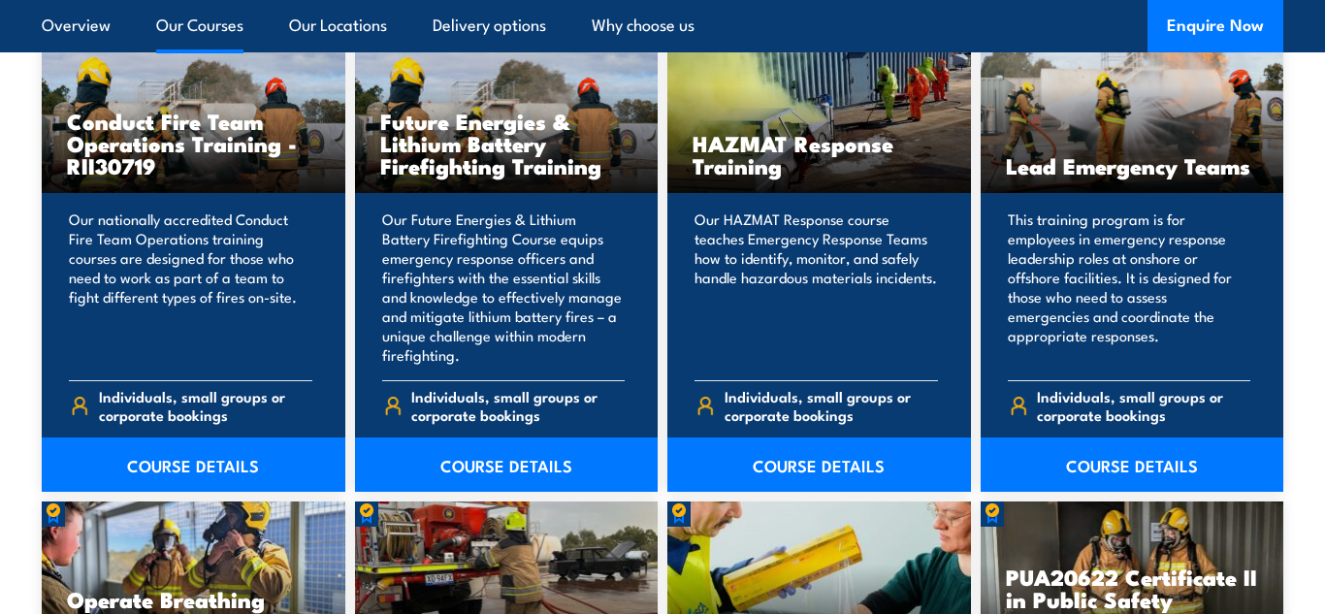
scroll to position [2055, 0]
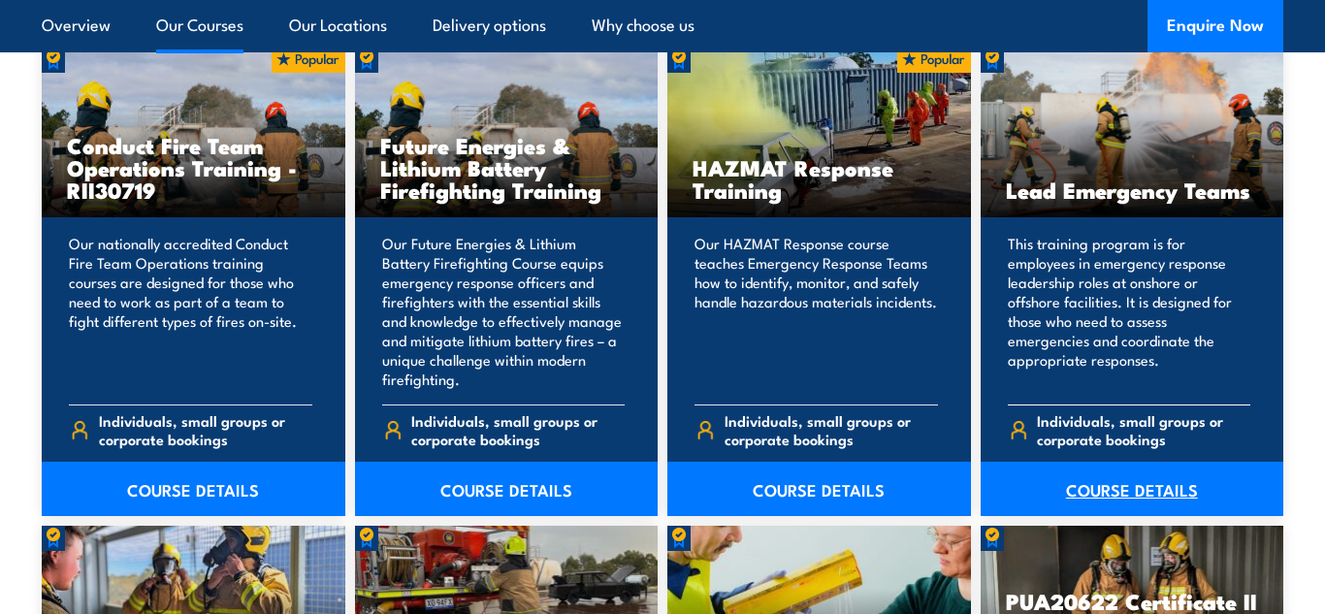
click at [1196, 497] on link "COURSE DETAILS" at bounding box center [1132, 489] width 304 height 54
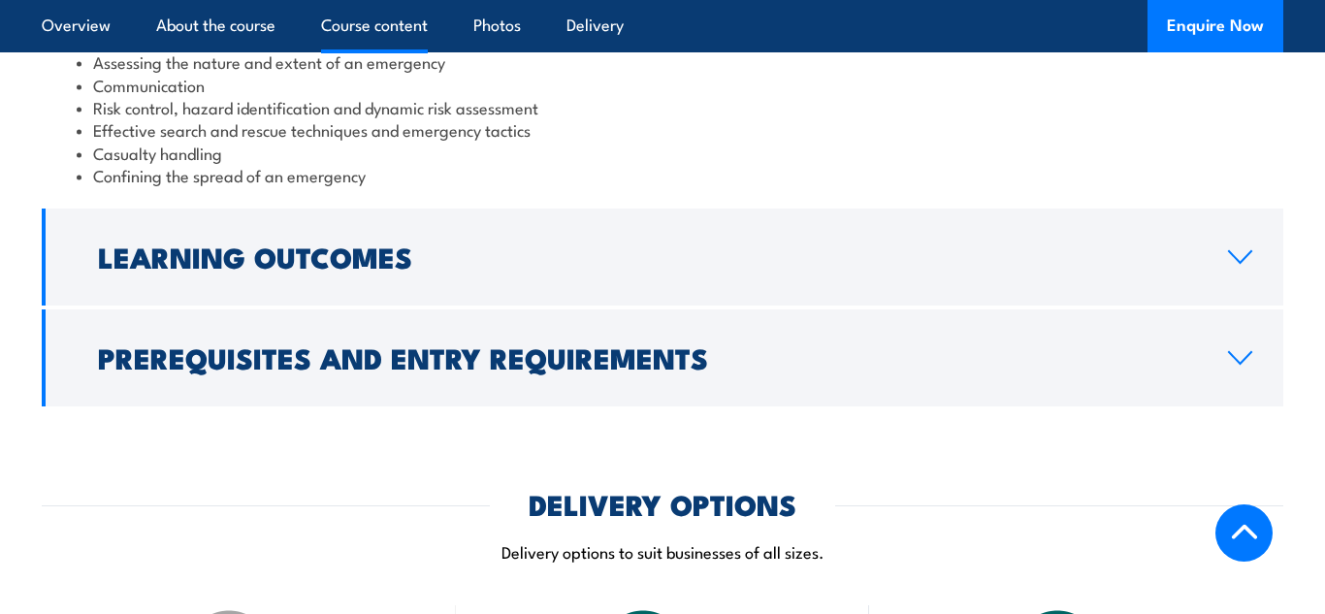
scroll to position [1792, 0]
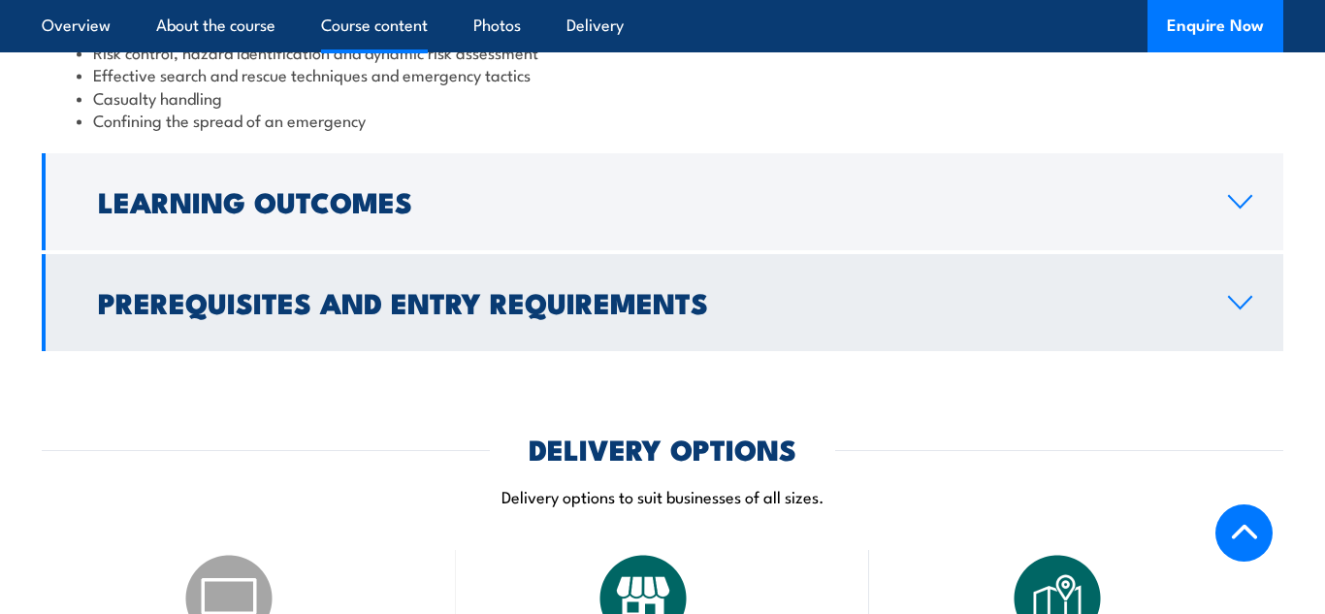
click at [1181, 266] on link "Prerequisites and Entry Requirements" at bounding box center [662, 302] width 1241 height 97
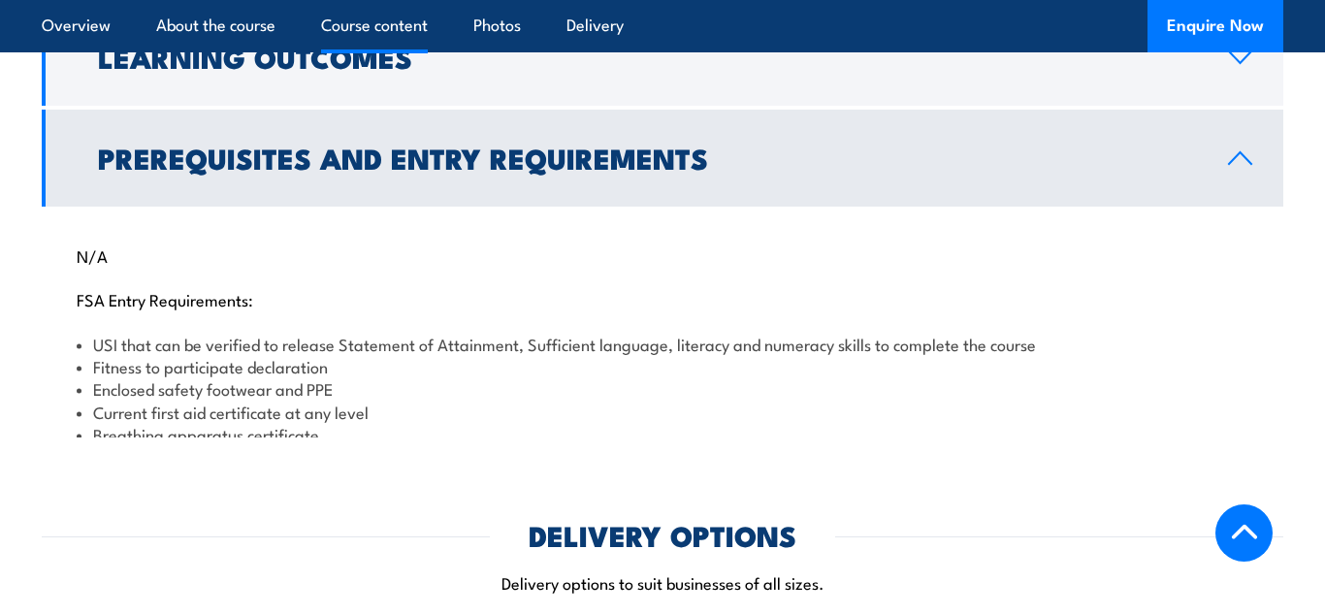
scroll to position [1779, 0]
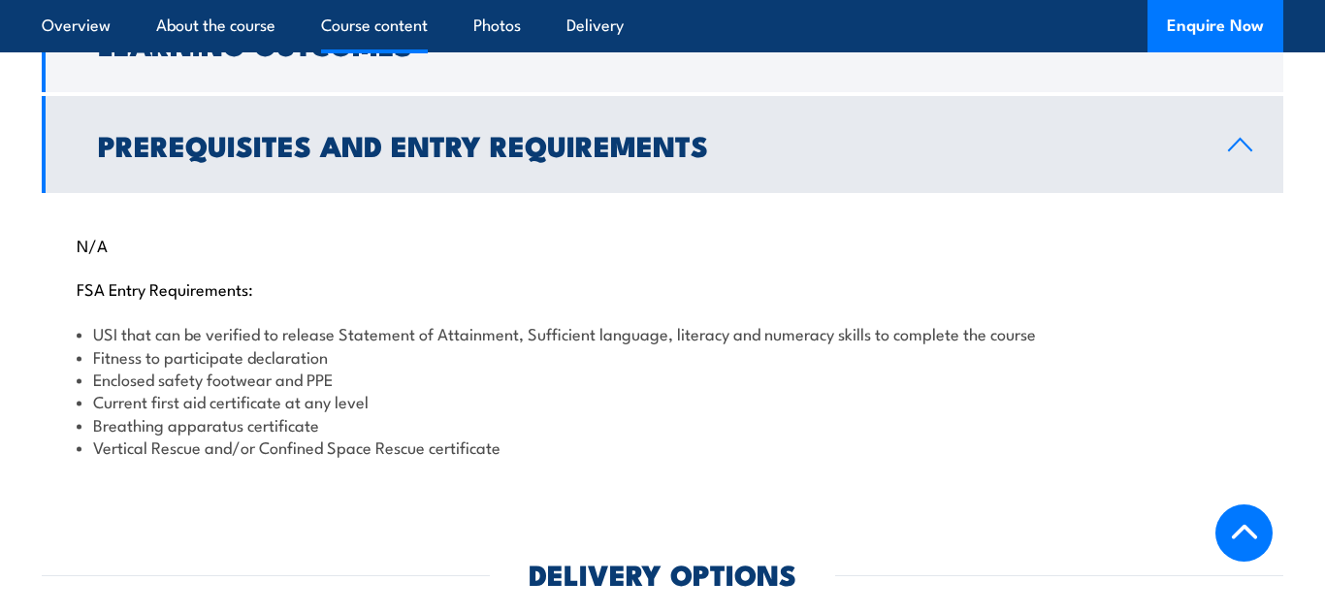
click at [1217, 236] on p "N/A" at bounding box center [662, 244] width 1171 height 19
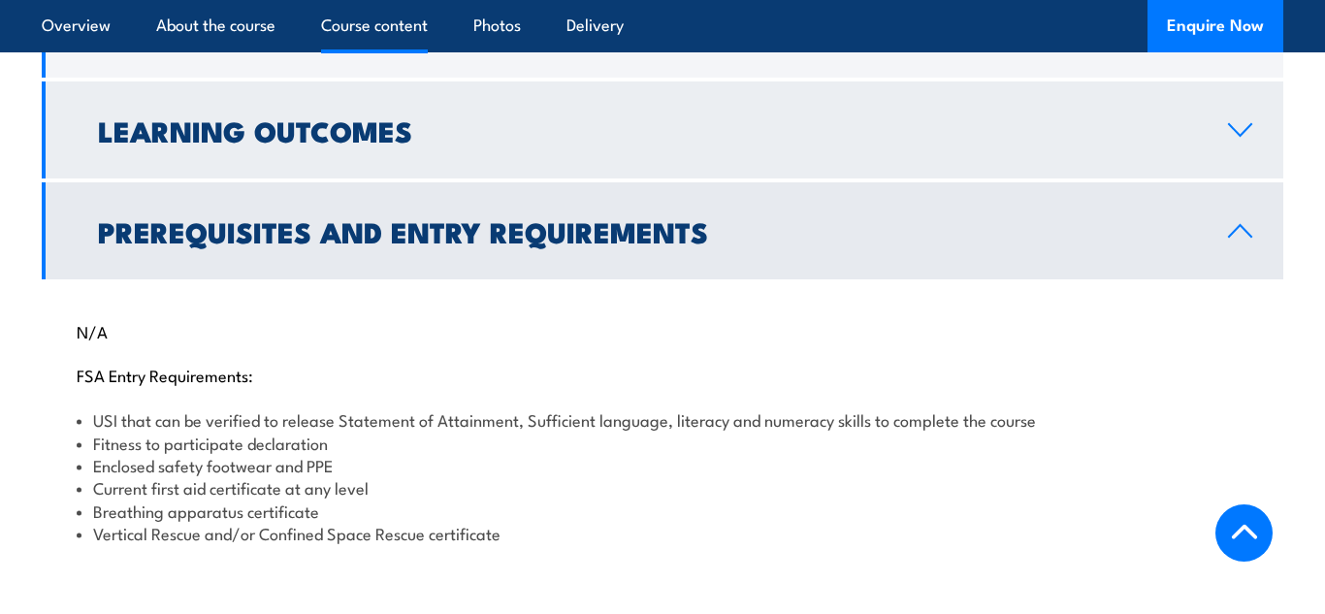
click at [1248, 147] on link "Learning Outcomes" at bounding box center [662, 129] width 1241 height 97
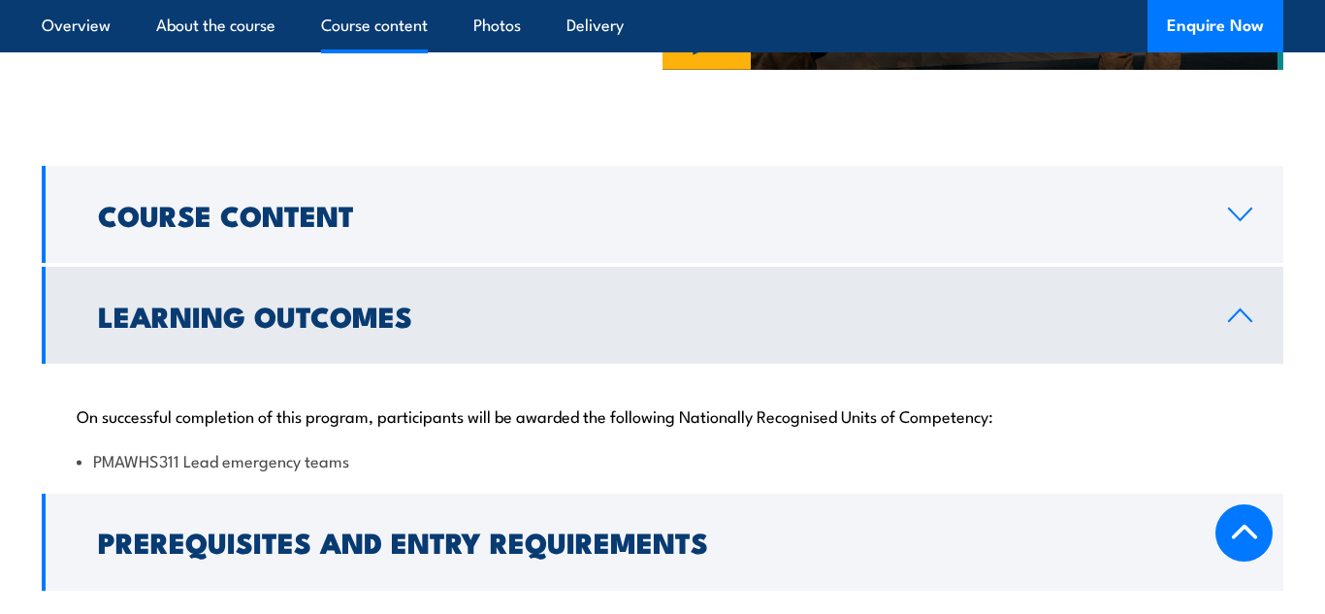
scroll to position [1491, 0]
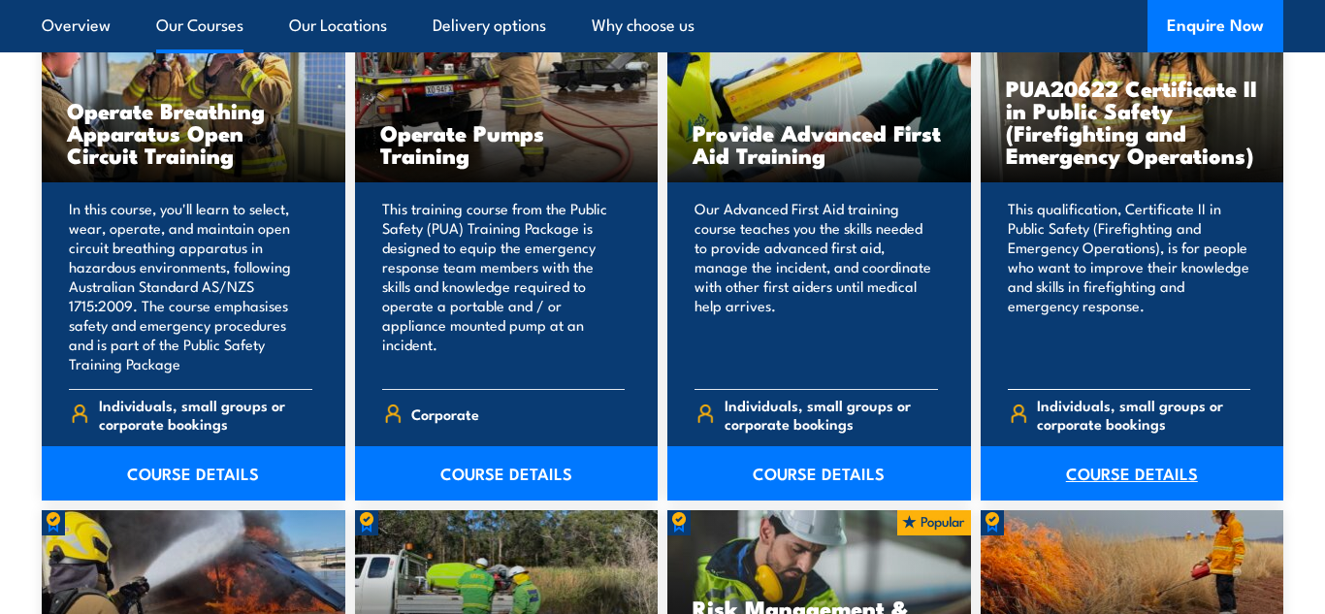
click at [1159, 469] on link "COURSE DETAILS" at bounding box center [1132, 473] width 304 height 54
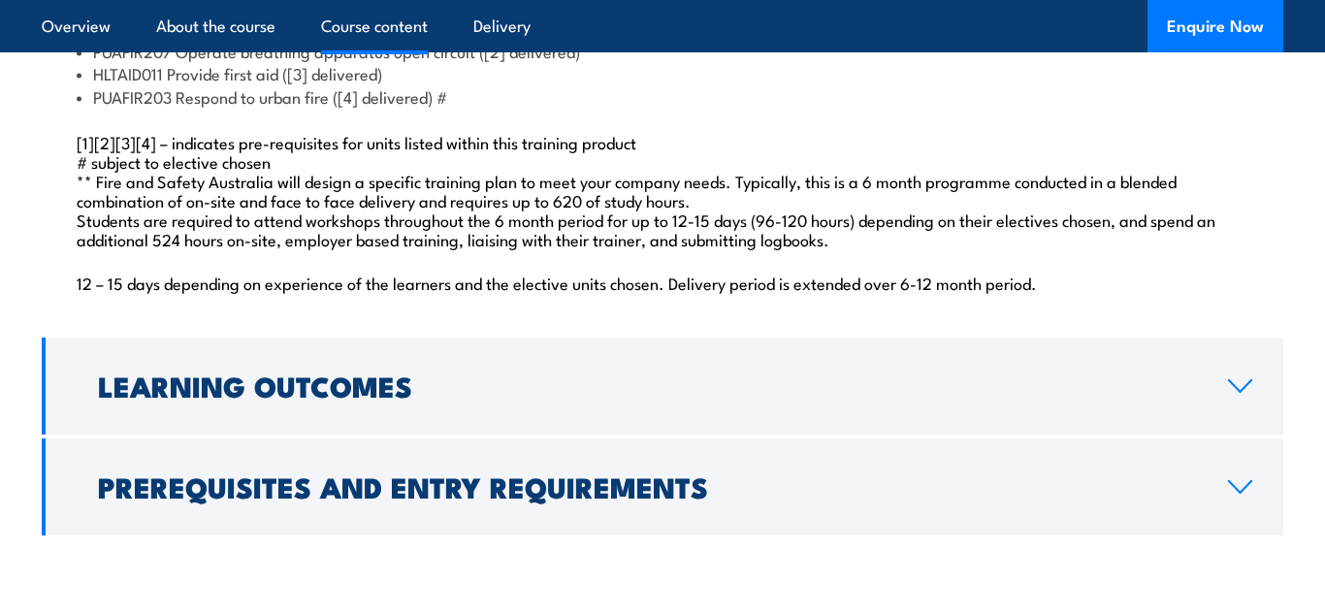
scroll to position [1849, 0]
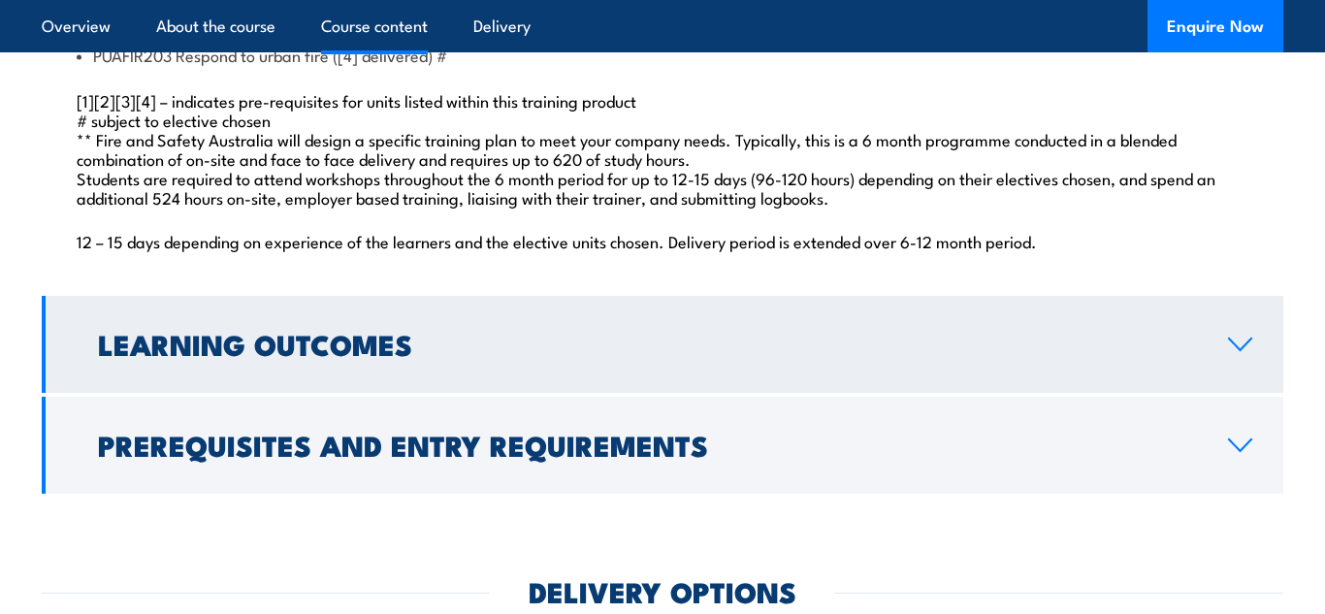
click at [1242, 344] on link "Learning Outcomes" at bounding box center [662, 344] width 1241 height 97
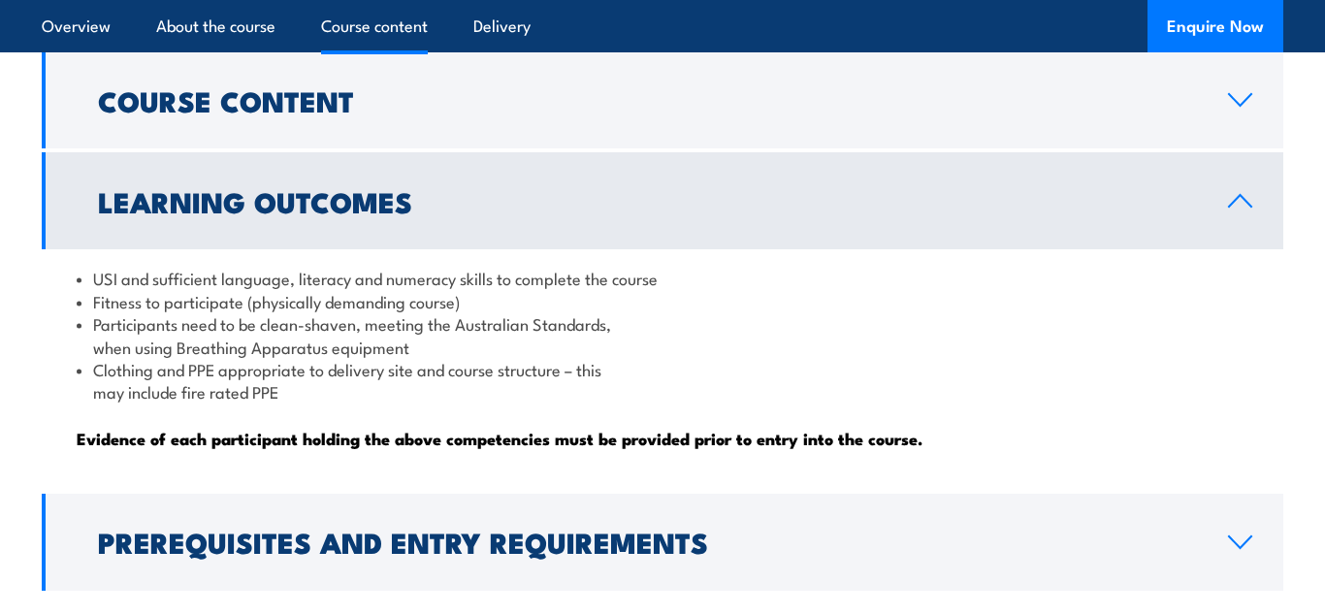
scroll to position [1593, 0]
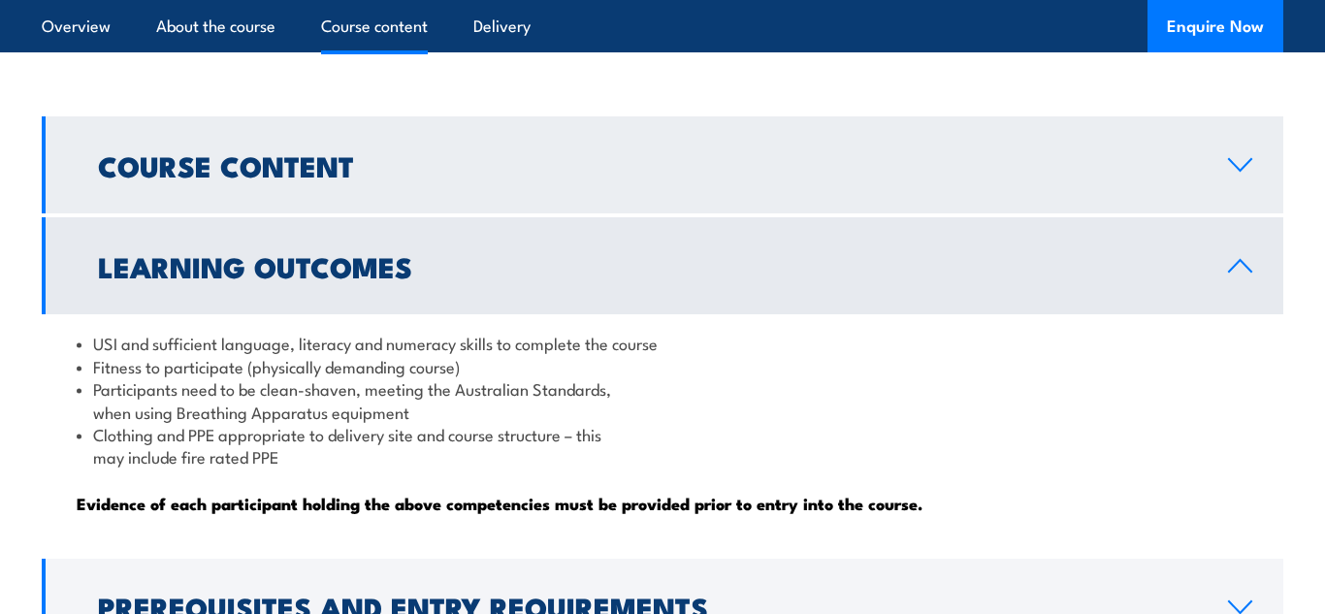
click at [1227, 213] on link "Course Content" at bounding box center [662, 164] width 1241 height 97
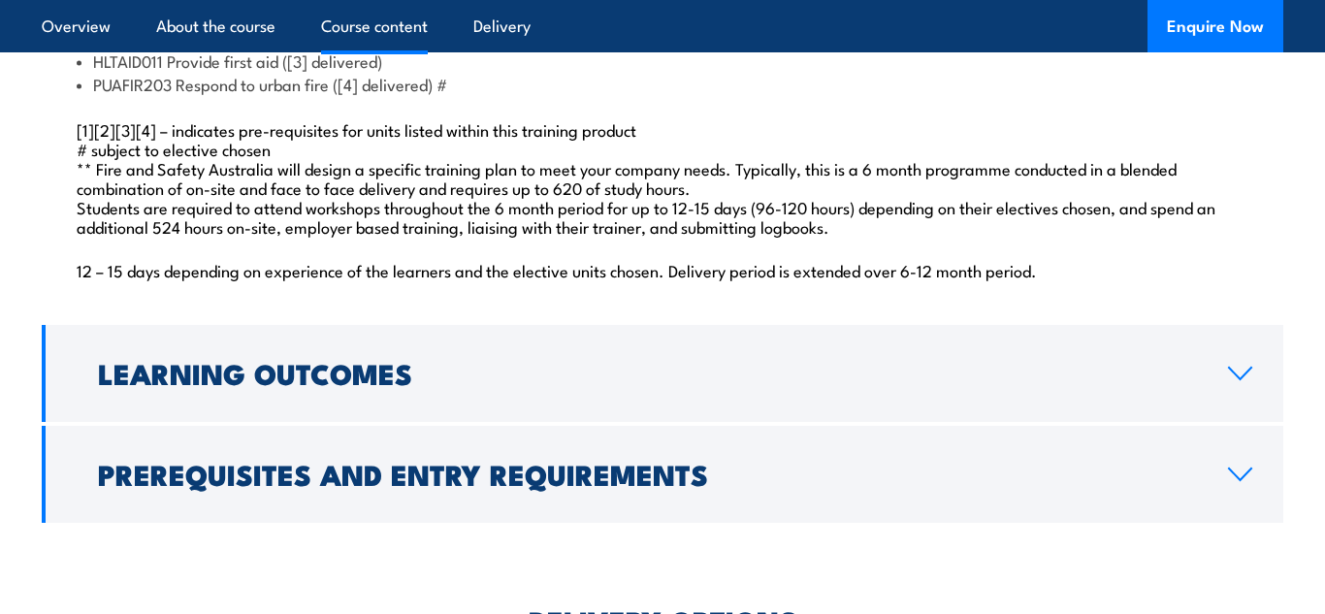
scroll to position [1886, 0]
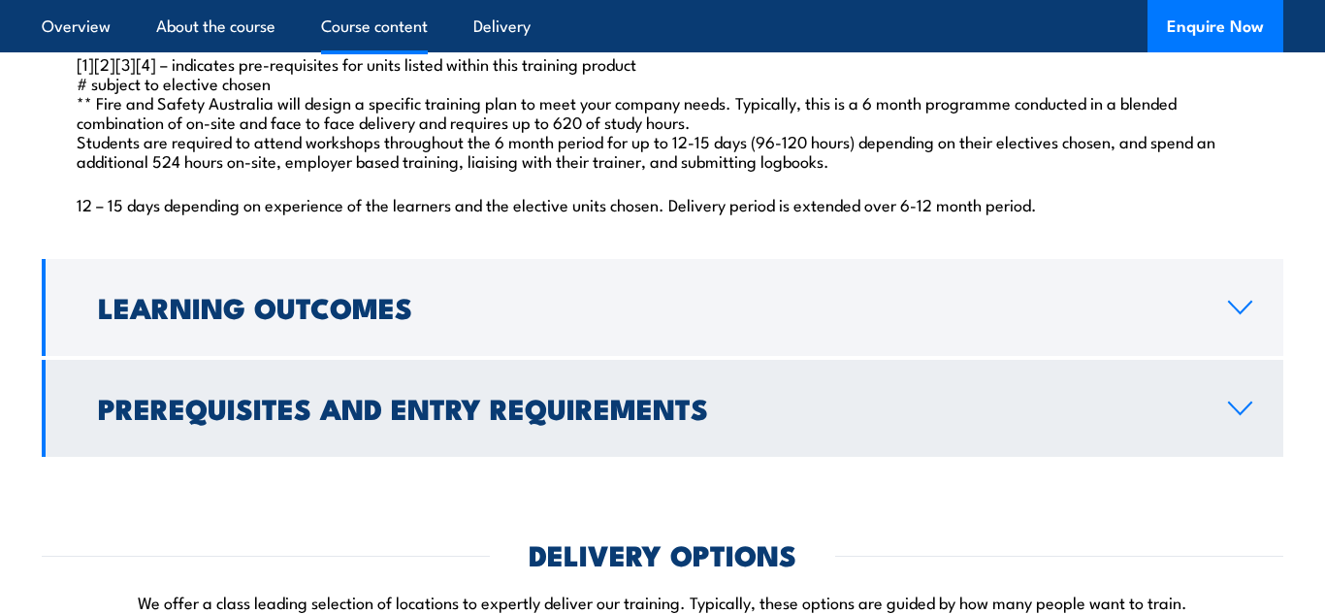
click at [1267, 455] on link "Prerequisites and Entry Requirements" at bounding box center [662, 408] width 1241 height 97
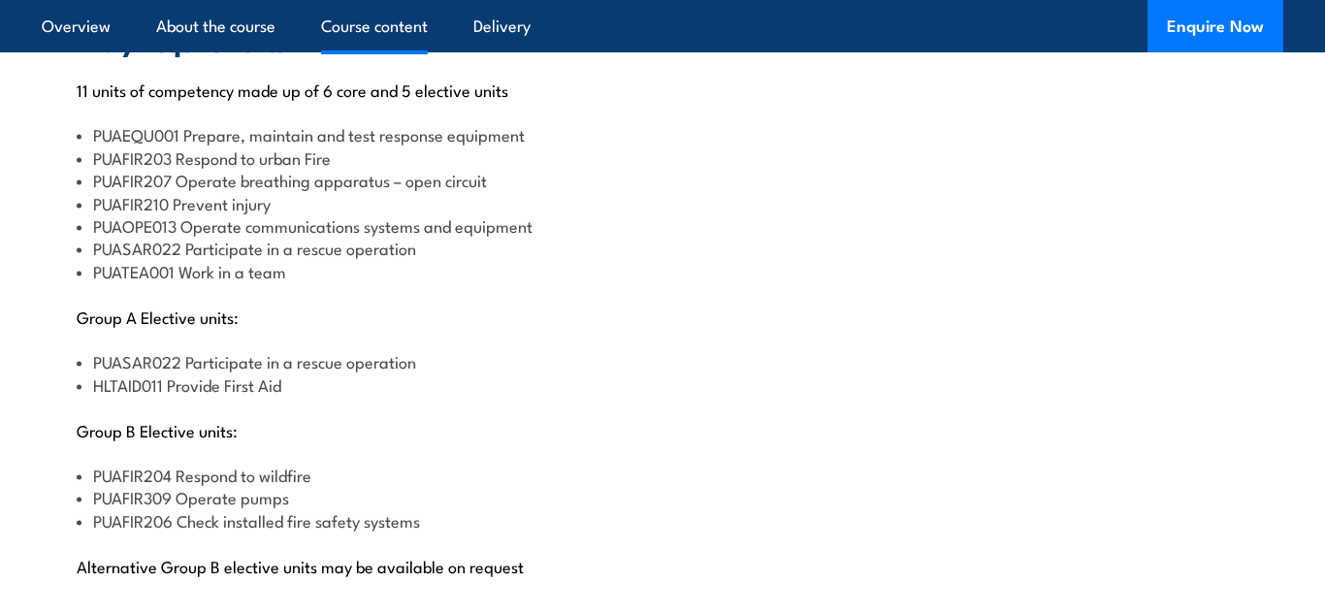
scroll to position [2104, 0]
